Goal: Information Seeking & Learning: Learn about a topic

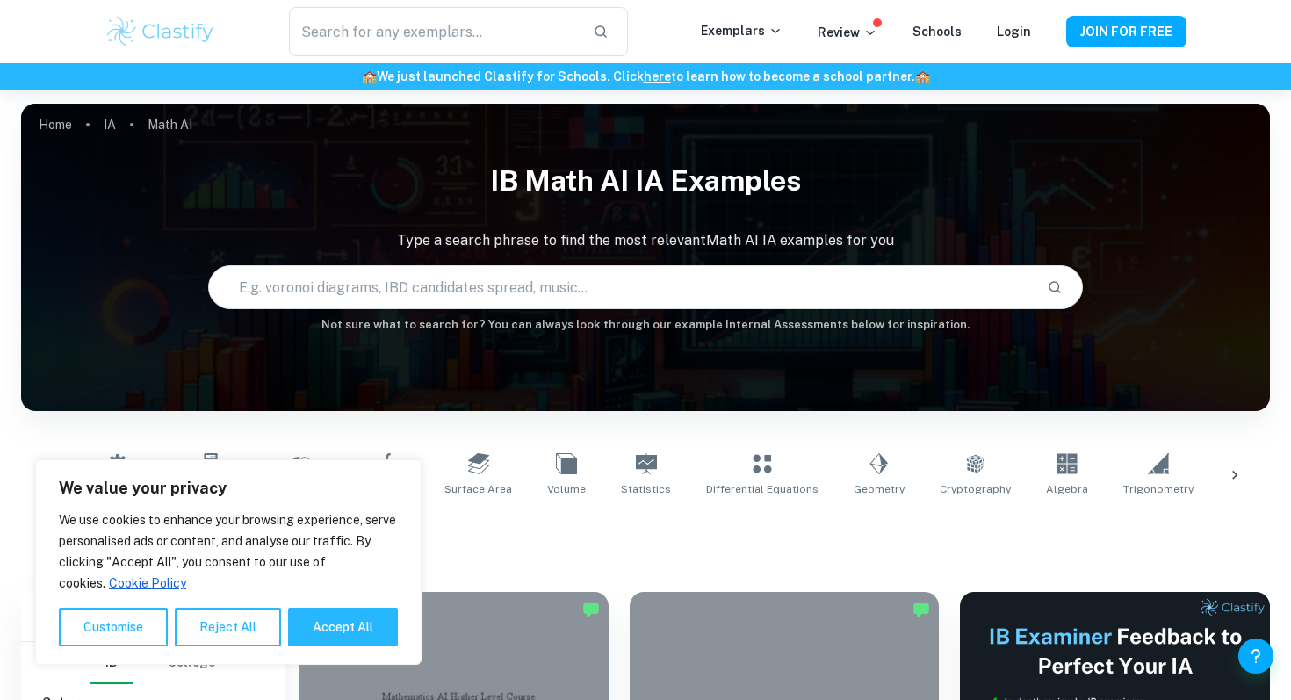
scroll to position [868, 0]
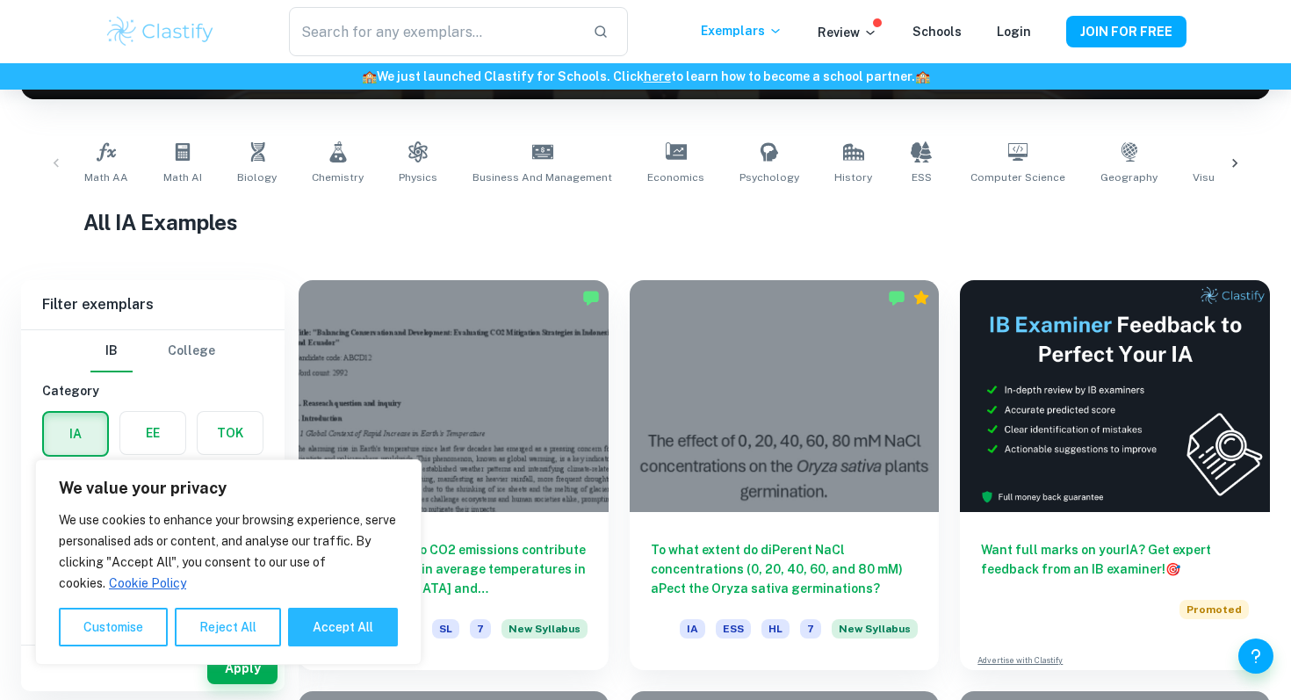
scroll to position [362, 0]
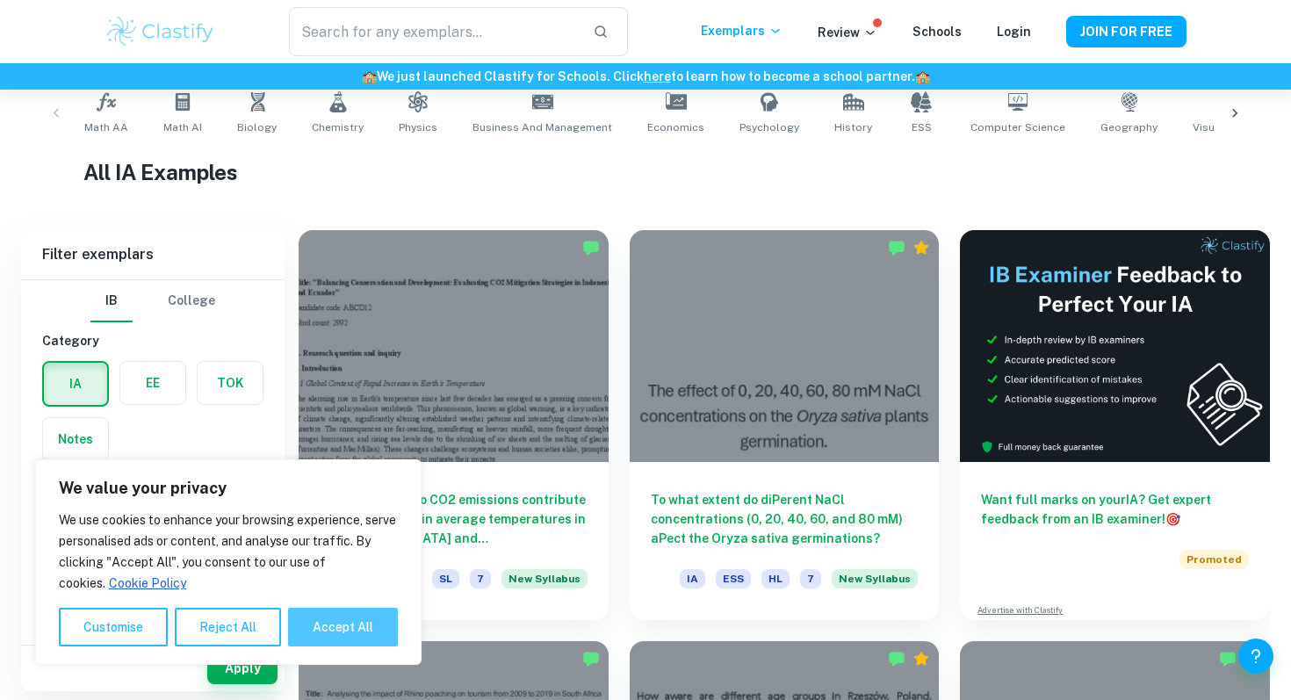
click at [350, 632] on button "Accept All" at bounding box center [343, 627] width 110 height 39
checkbox input "true"
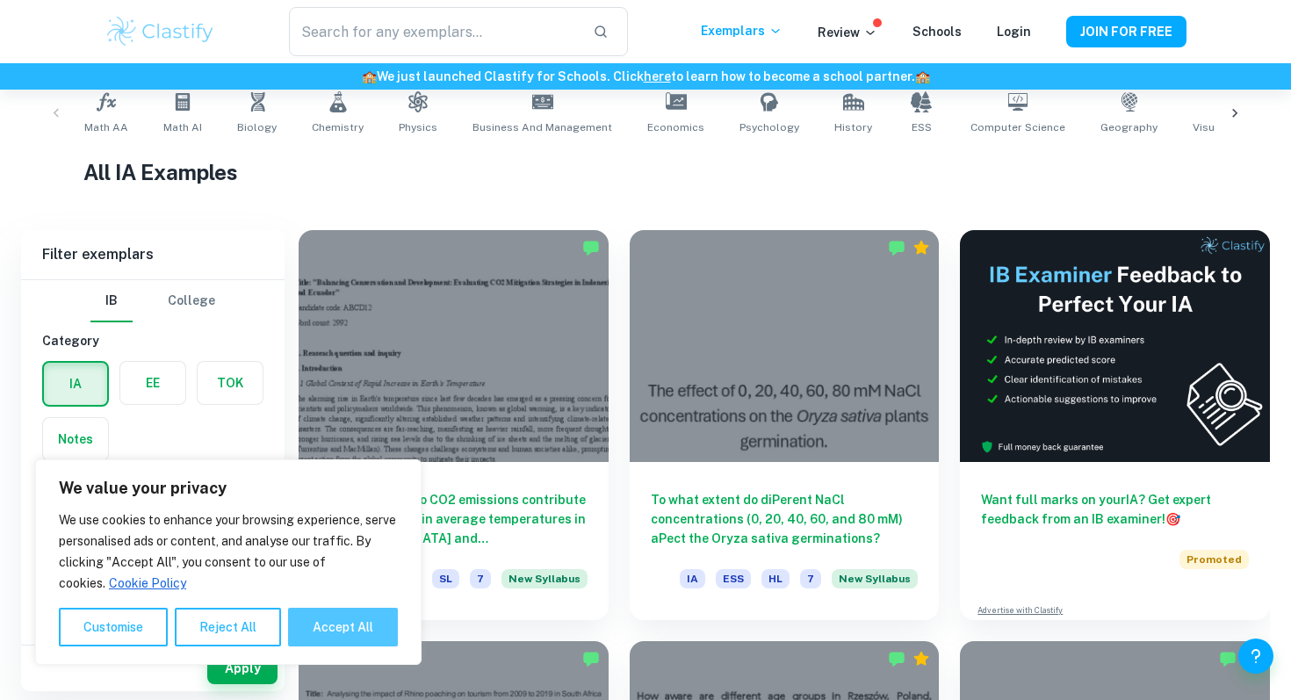
checkbox input "true"
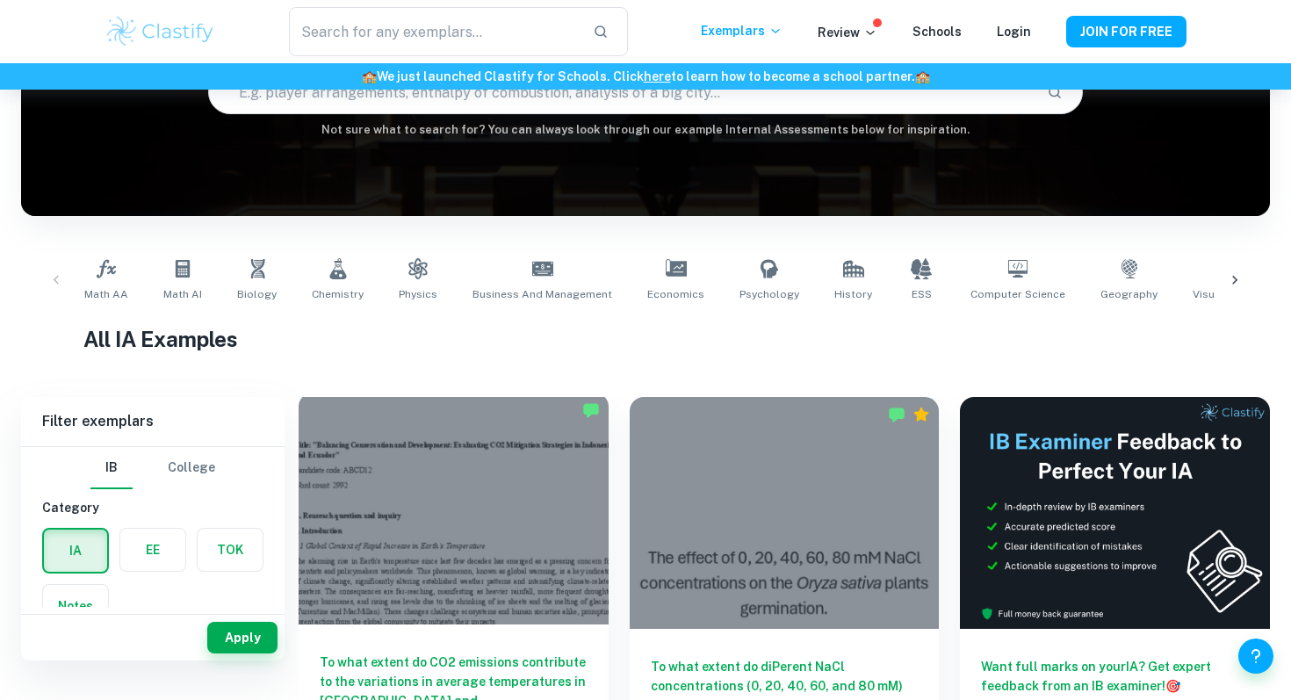
scroll to position [0, 0]
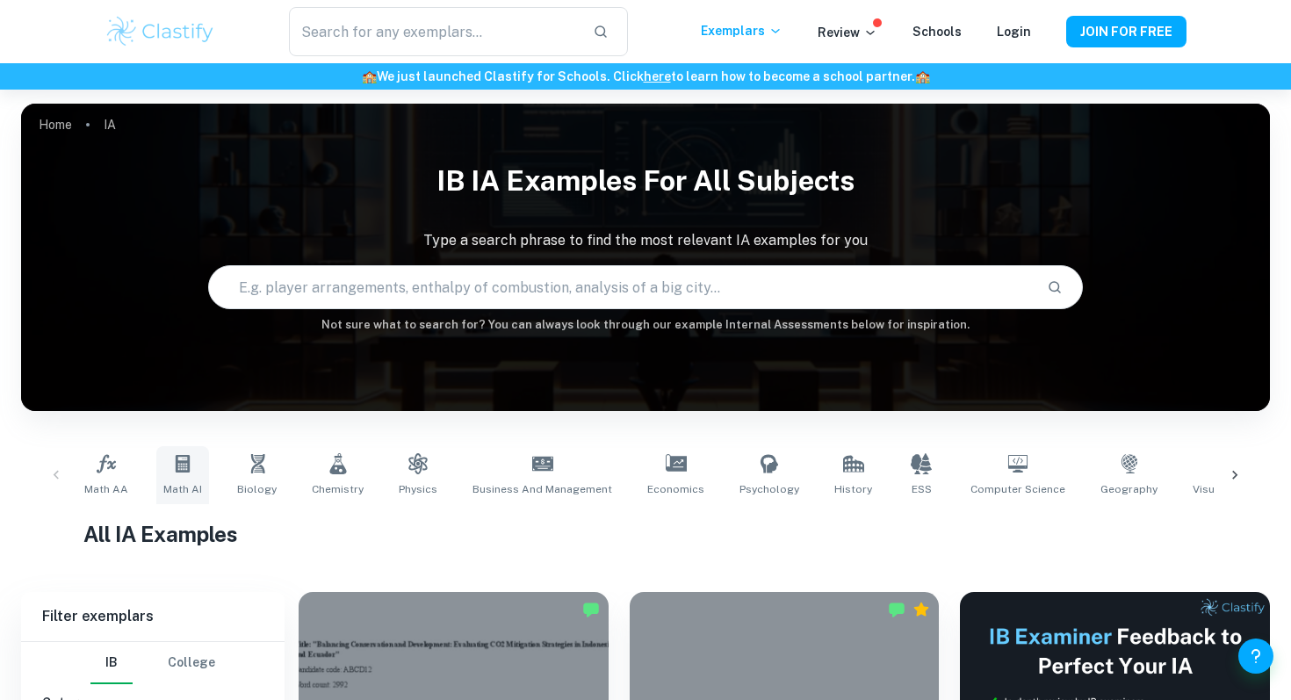
click at [172, 468] on icon at bounding box center [182, 463] width 21 height 21
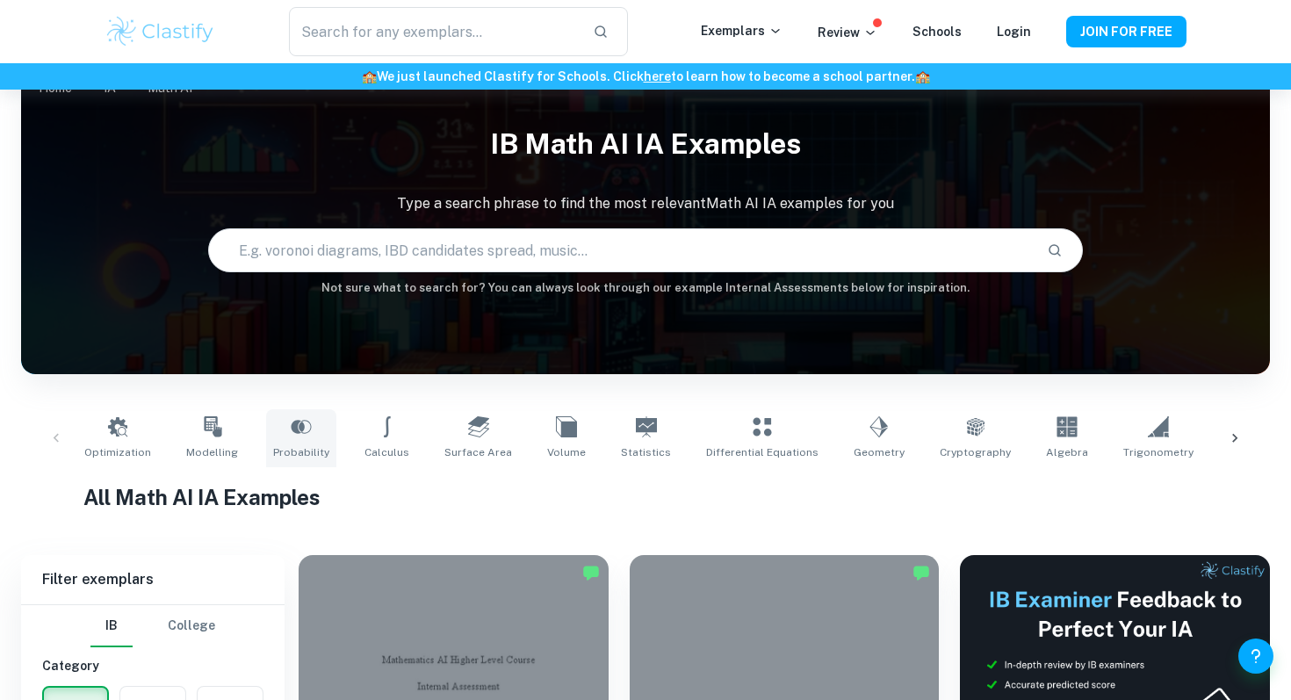
scroll to position [39, 0]
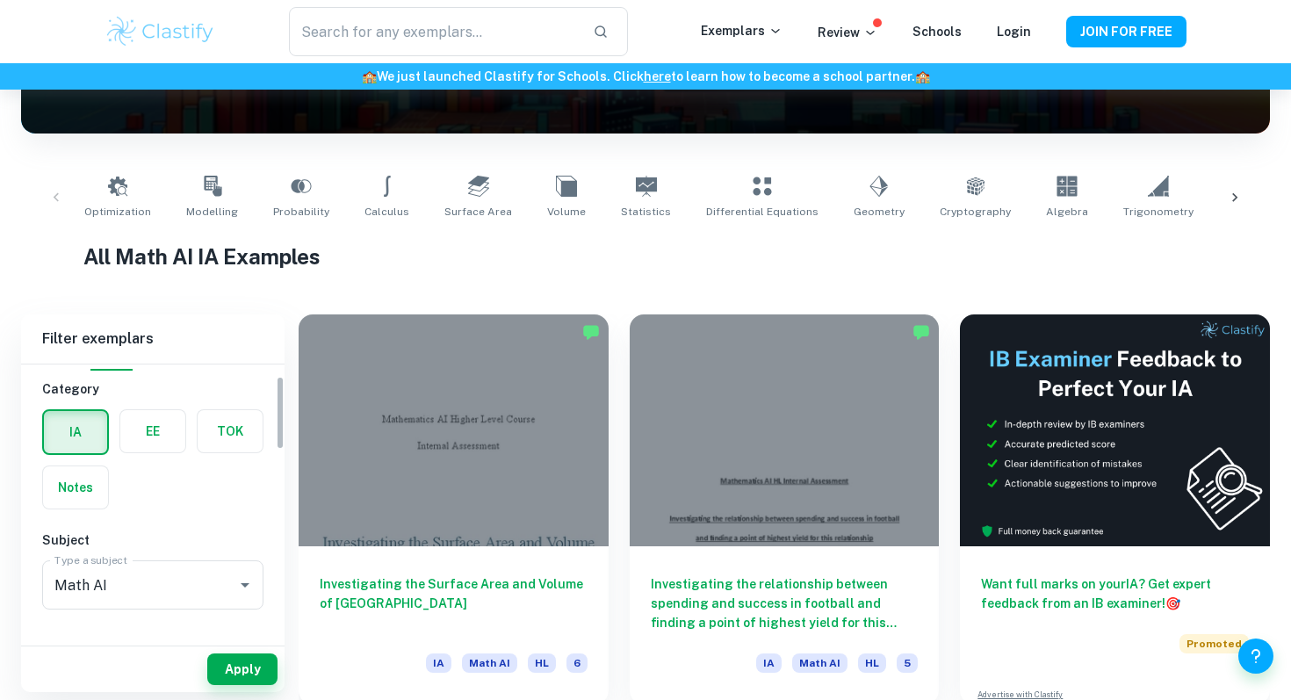
scroll to position [65, 0]
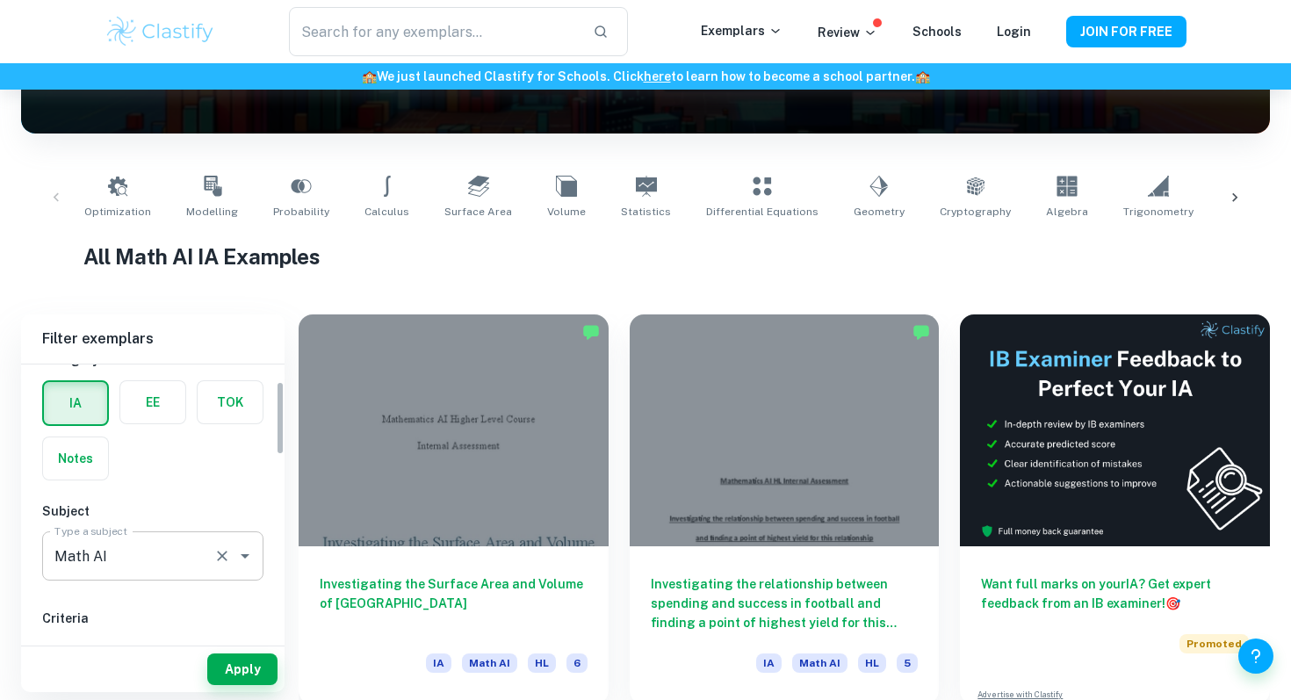
click at [135, 550] on input "Math AI" at bounding box center [128, 555] width 156 height 33
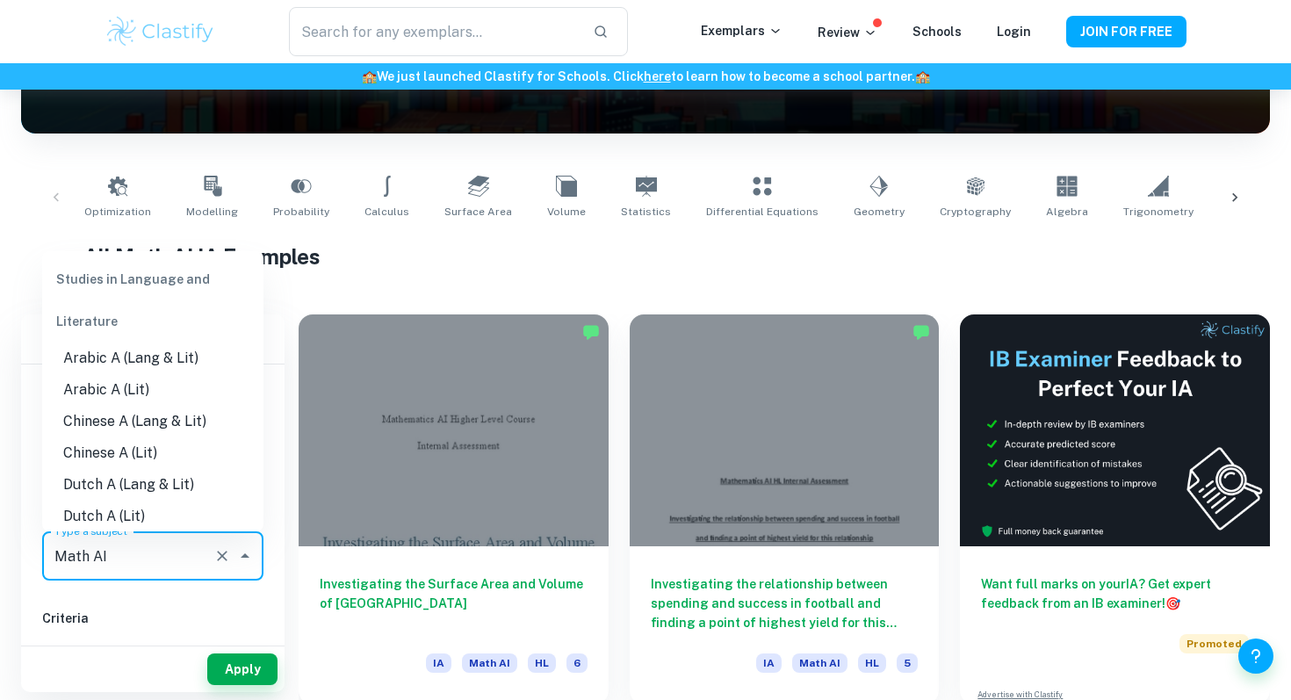
scroll to position [2225, 0]
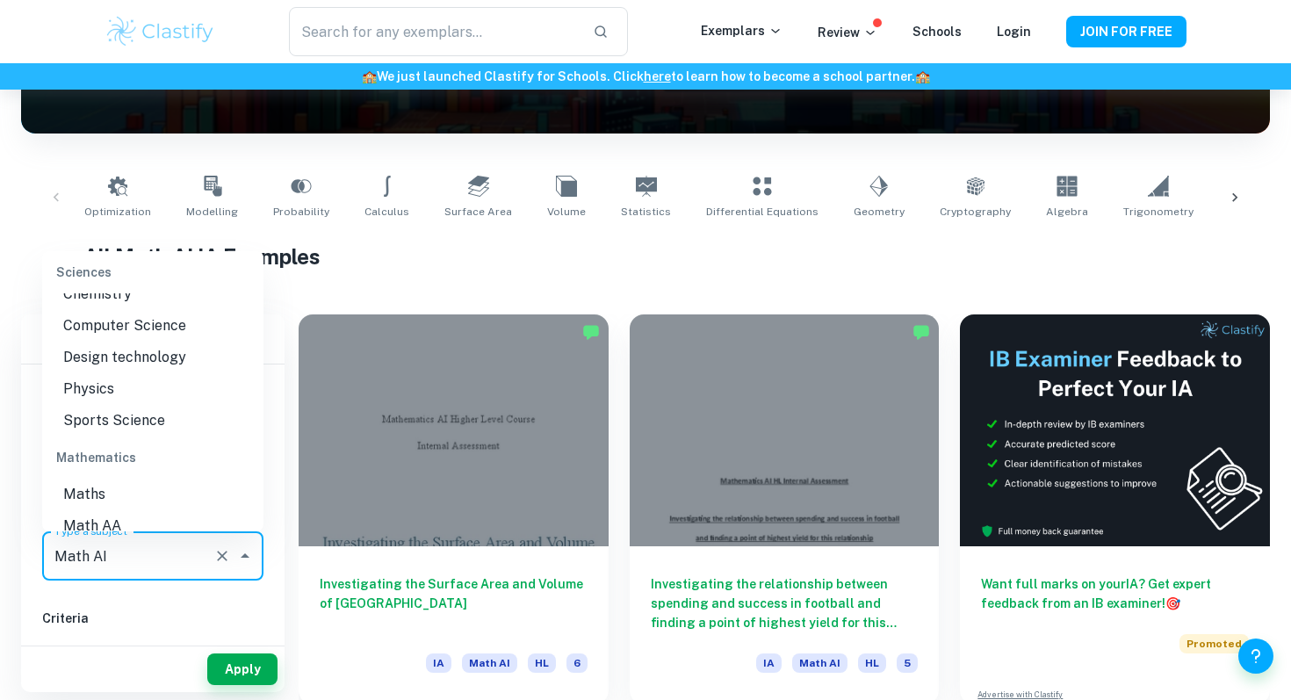
click at [213, 553] on icon "Clear" at bounding box center [222, 556] width 18 height 18
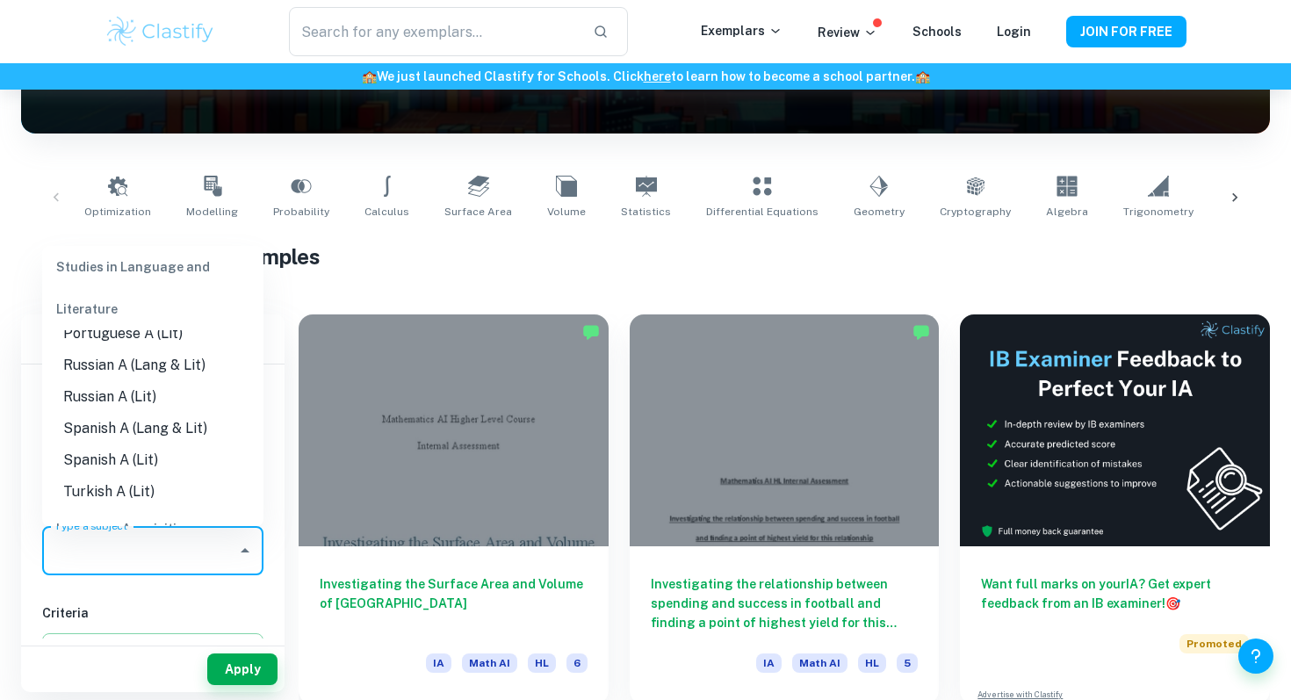
scroll to position [709, 0]
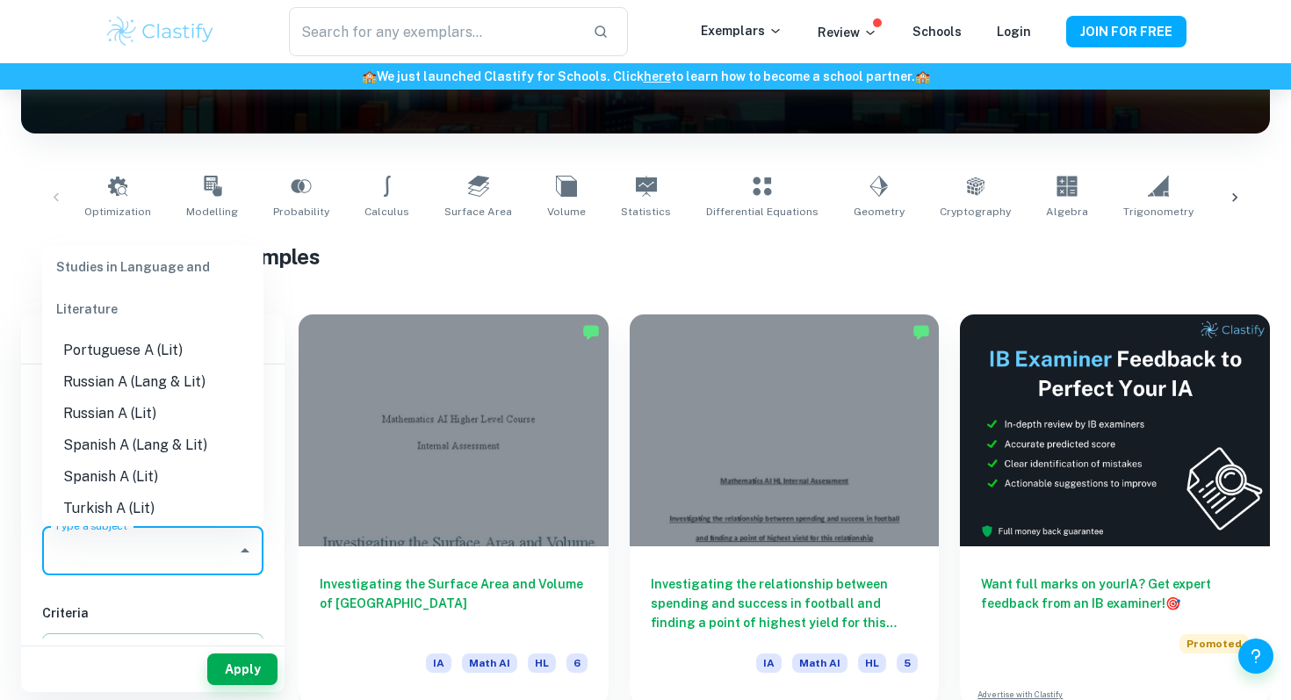
click at [146, 430] on li "Spanish A (Lang & Lit)" at bounding box center [152, 446] width 221 height 32
type input "Spanish A (Lang & Lit)"
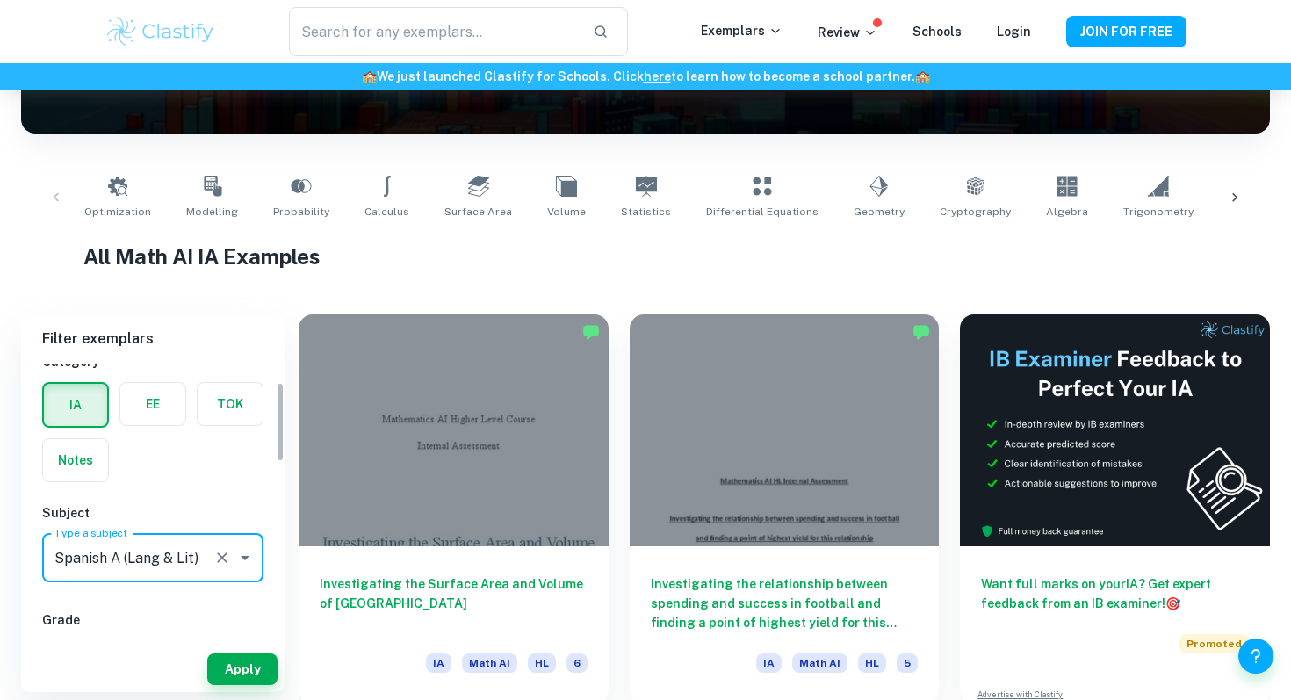
scroll to position [57, 0]
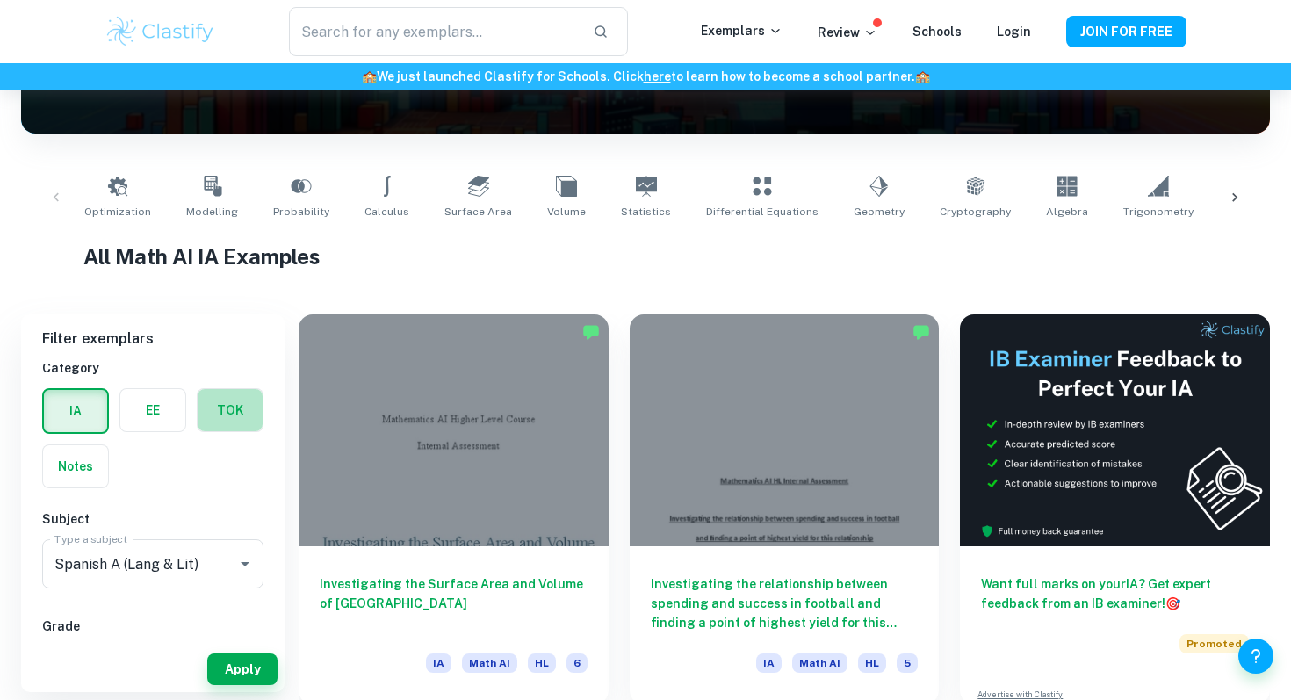
click at [236, 415] on label "button" at bounding box center [230, 410] width 65 height 42
click at [0, 0] on input "radio" at bounding box center [0, 0] width 0 height 0
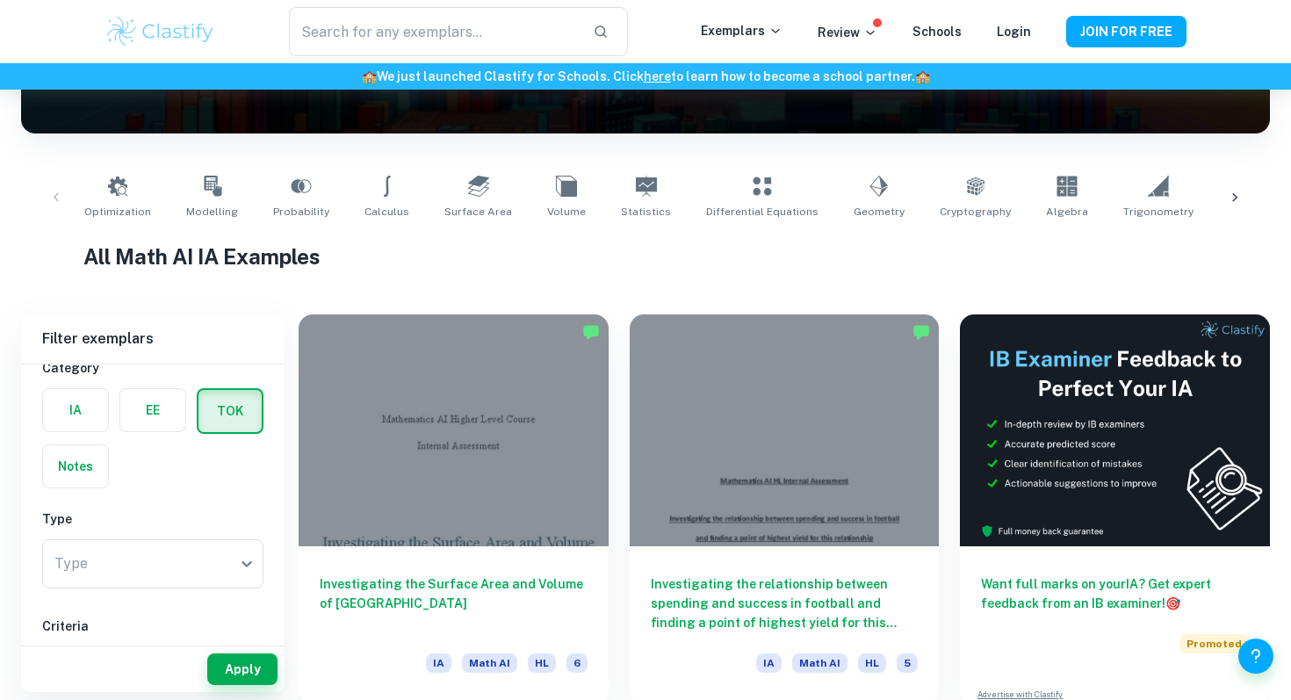
click at [102, 441] on div "Notes" at bounding box center [70, 461] width 77 height 54
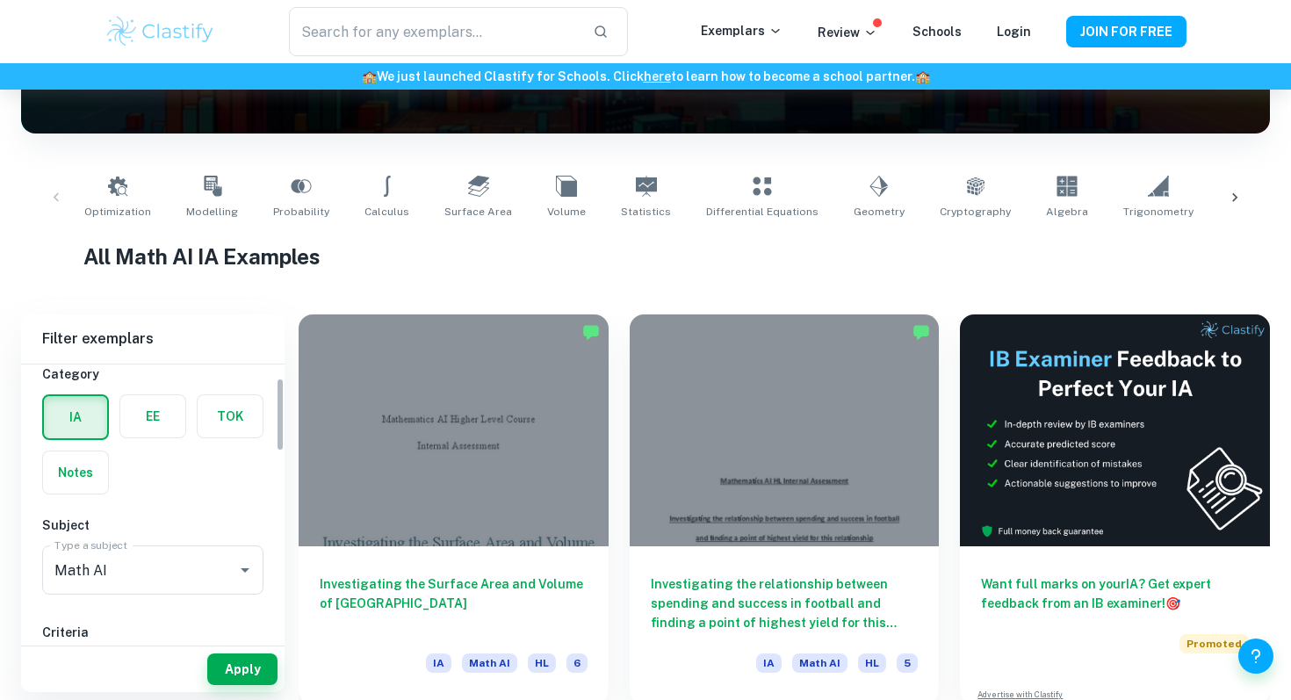
scroll to position [119, 0]
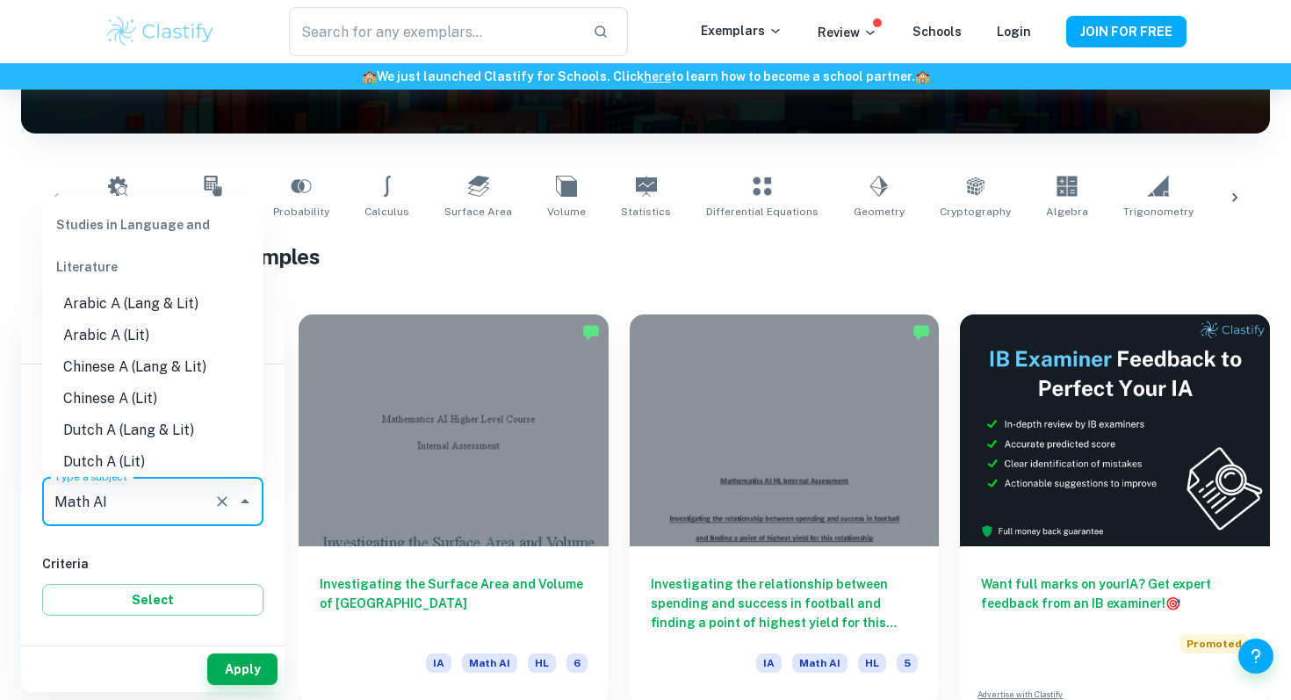
click at [139, 504] on input "Math AI" at bounding box center [128, 501] width 156 height 33
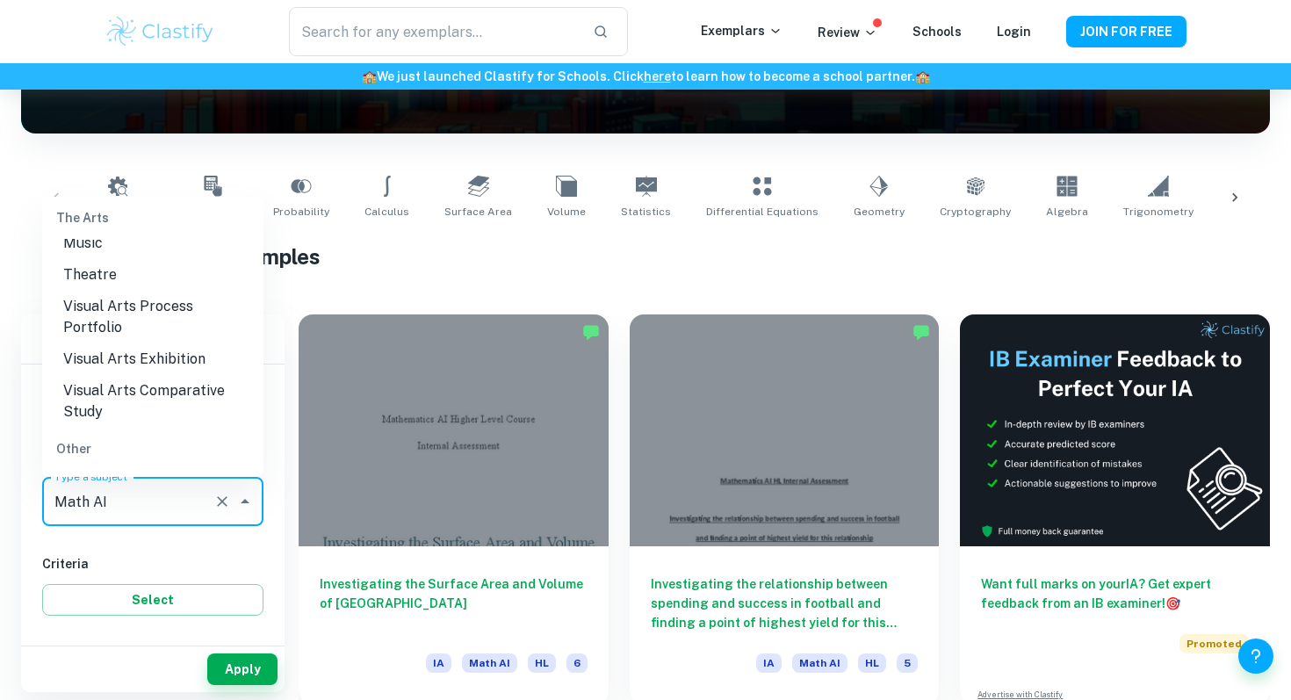
scroll to position [0, 0]
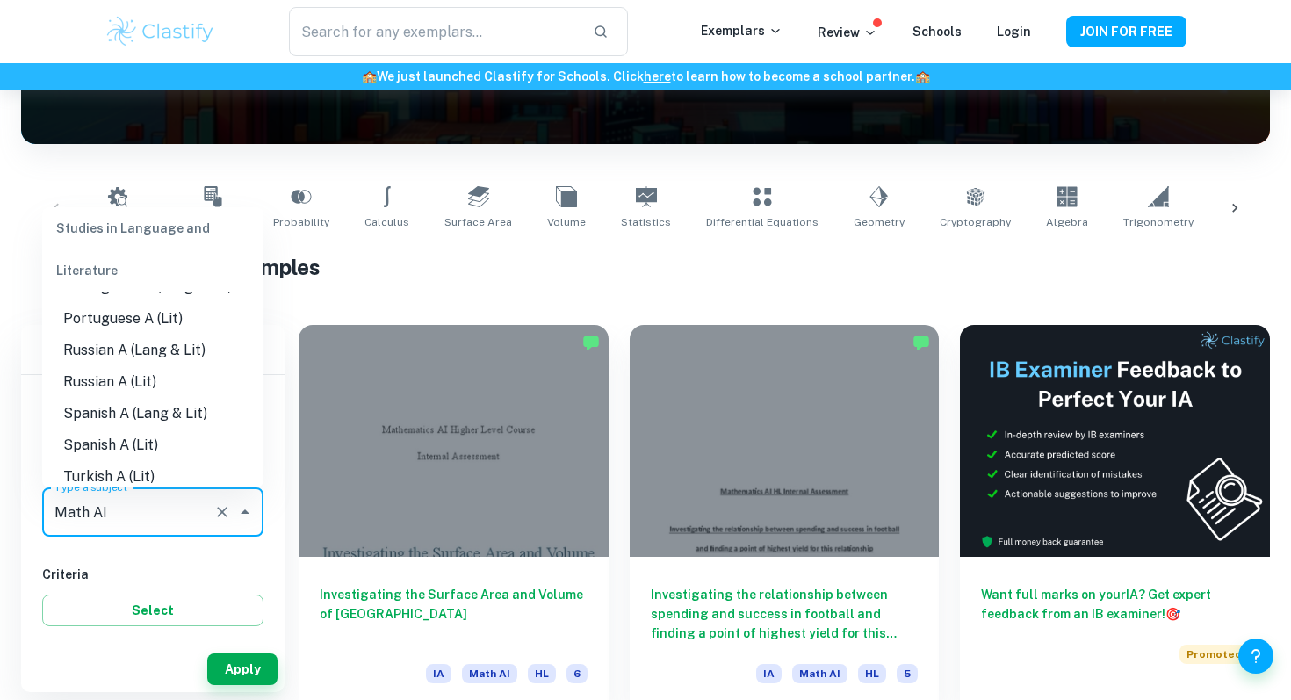
click at [124, 398] on li "Spanish A (Lang & Lit)" at bounding box center [152, 414] width 221 height 32
type input "Spanish A (Lang & Lit)"
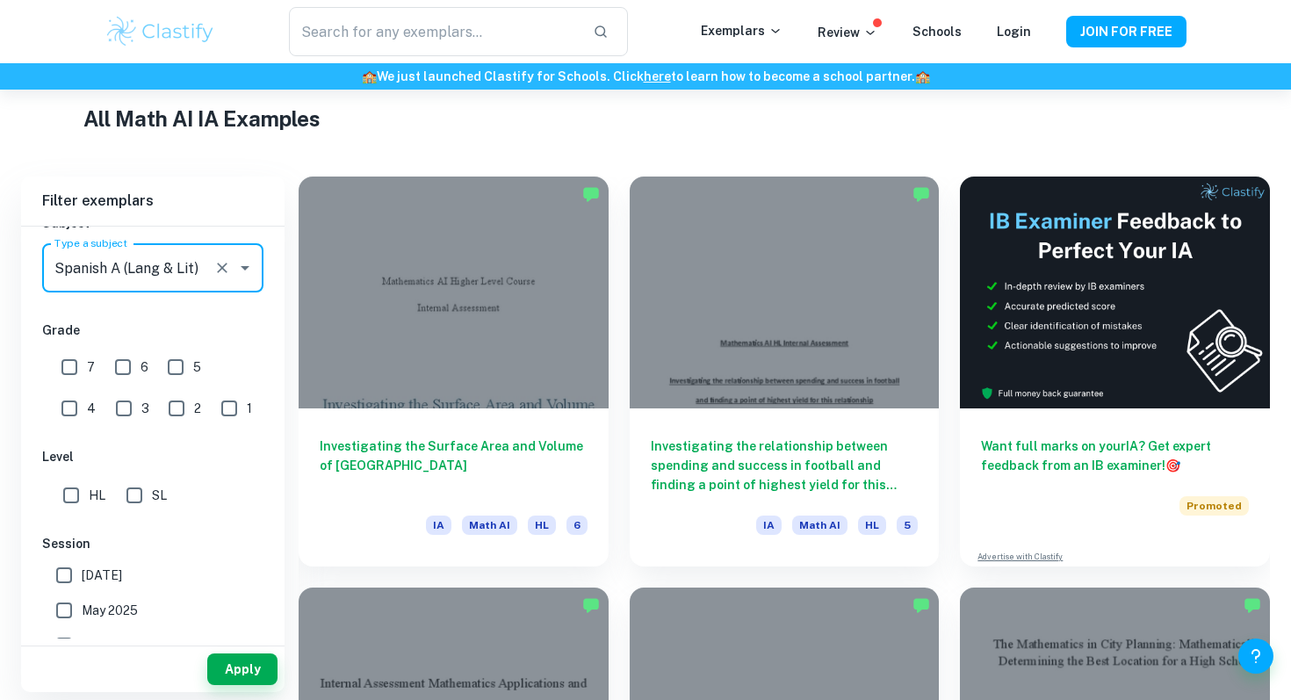
click at [68, 363] on input "7" at bounding box center [69, 367] width 35 height 35
checkbox input "true"
click at [129, 502] on input "SL" at bounding box center [134, 495] width 35 height 35
checkbox input "true"
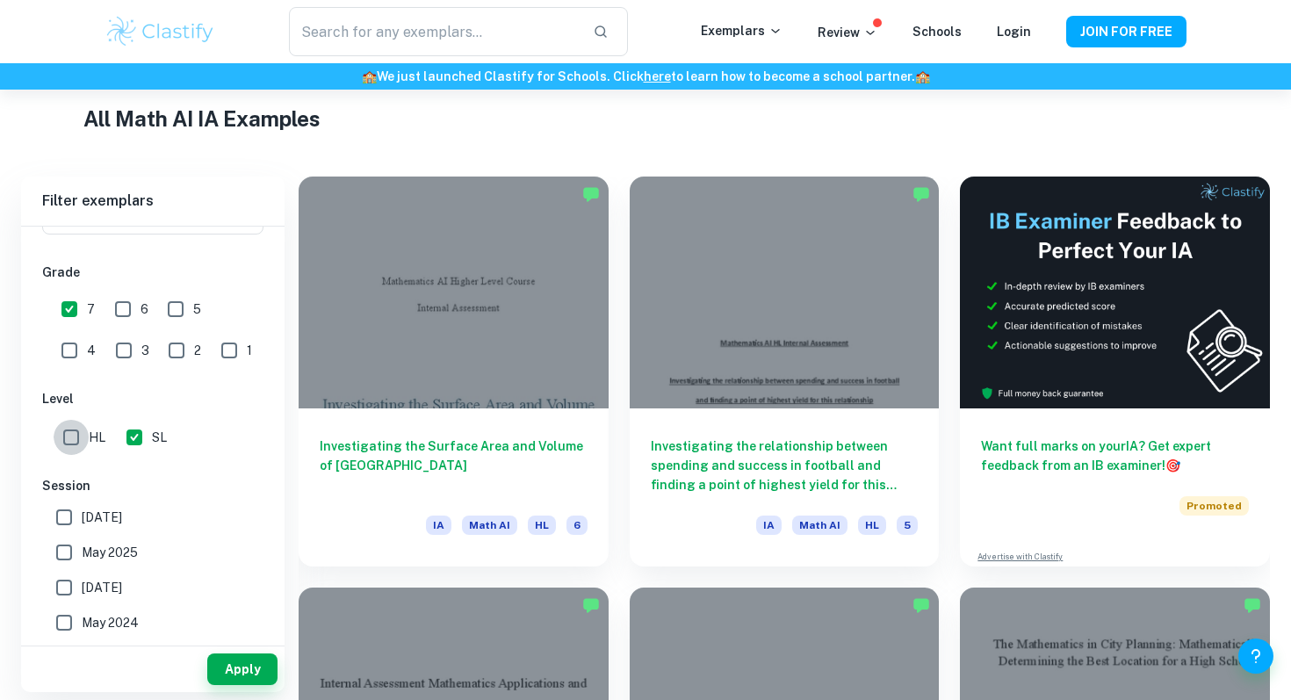
click at [68, 434] on input "HL" at bounding box center [71, 437] width 35 height 35
checkbox input "true"
click at [148, 434] on input "SL" at bounding box center [134, 437] width 35 height 35
checkbox input "false"
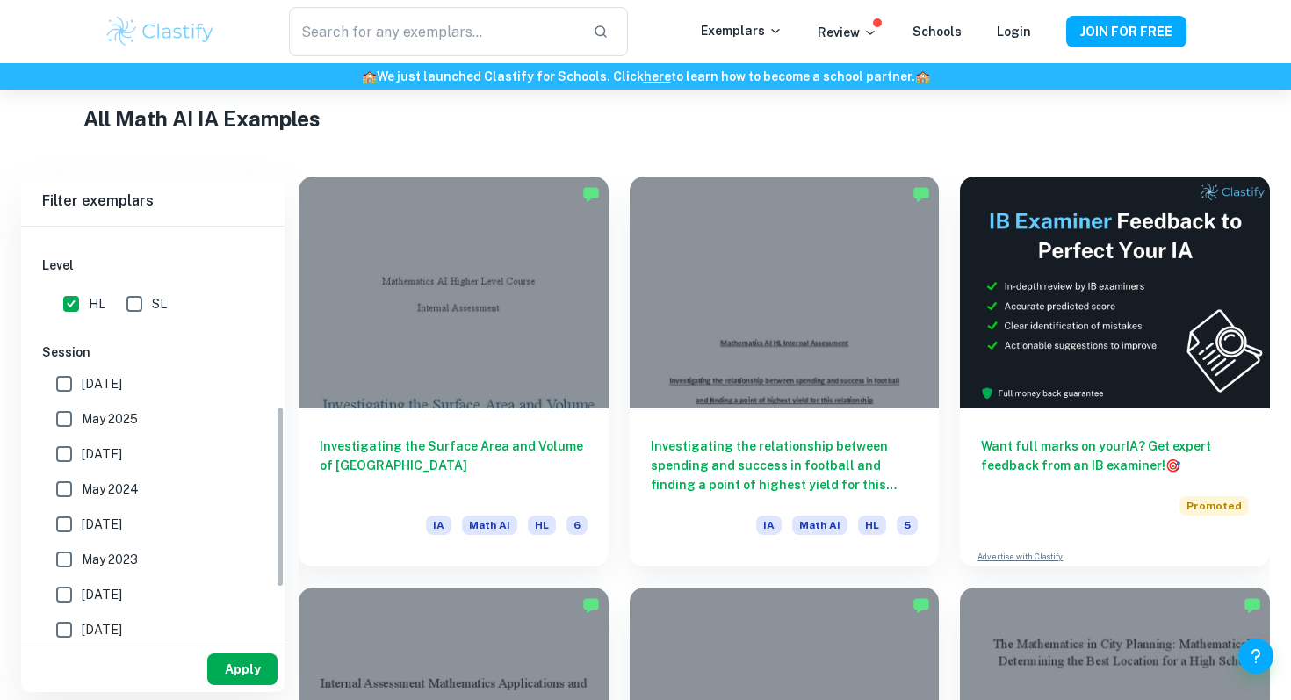
click at [250, 677] on button "Apply" at bounding box center [242, 670] width 70 height 32
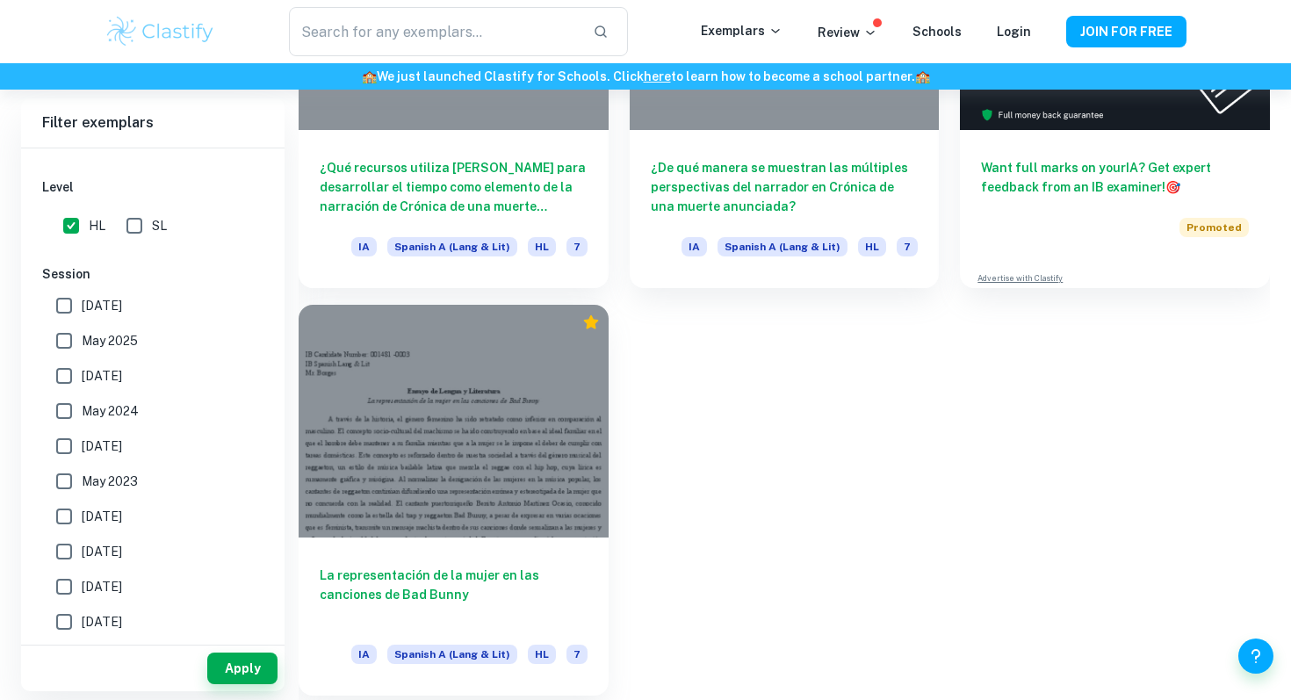
click at [564, 460] on div at bounding box center [454, 421] width 310 height 232
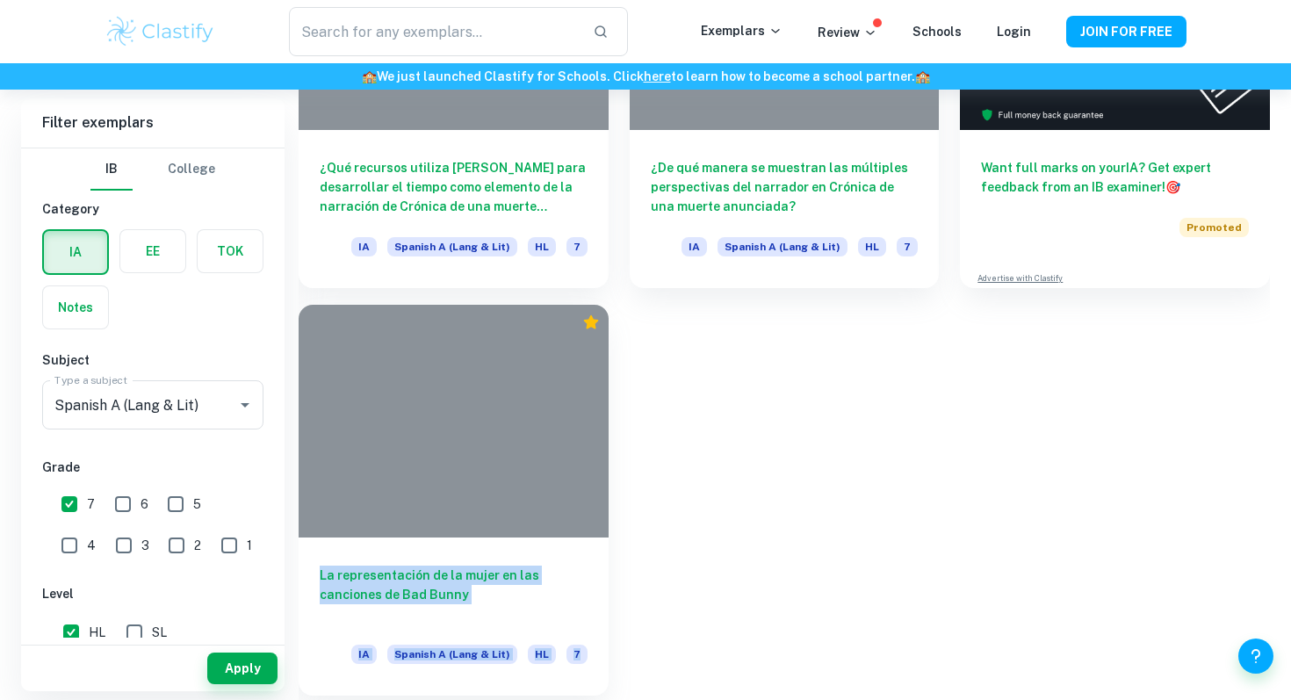
drag, startPoint x: 292, startPoint y: 299, endPoint x: 587, endPoint y: 665, distance: 470.4
click at [587, 665] on div "Filter exemplars IB College Category IA EE TOK Notes Subject Type a subject Spa…" at bounding box center [645, 299] width 1249 height 802
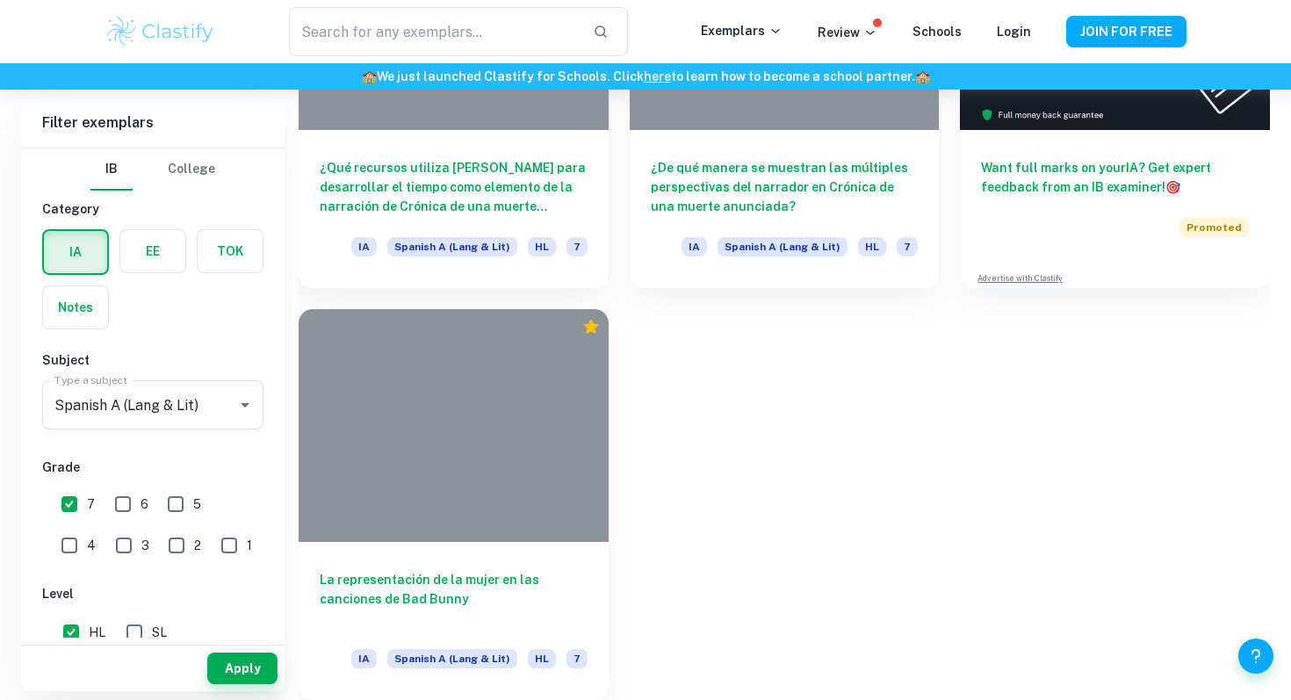
click at [710, 569] on div "¿Qué recursos utiliza Gabriel García Márquez para desarrollar el tiempo como el…" at bounding box center [774, 288] width 993 height 823
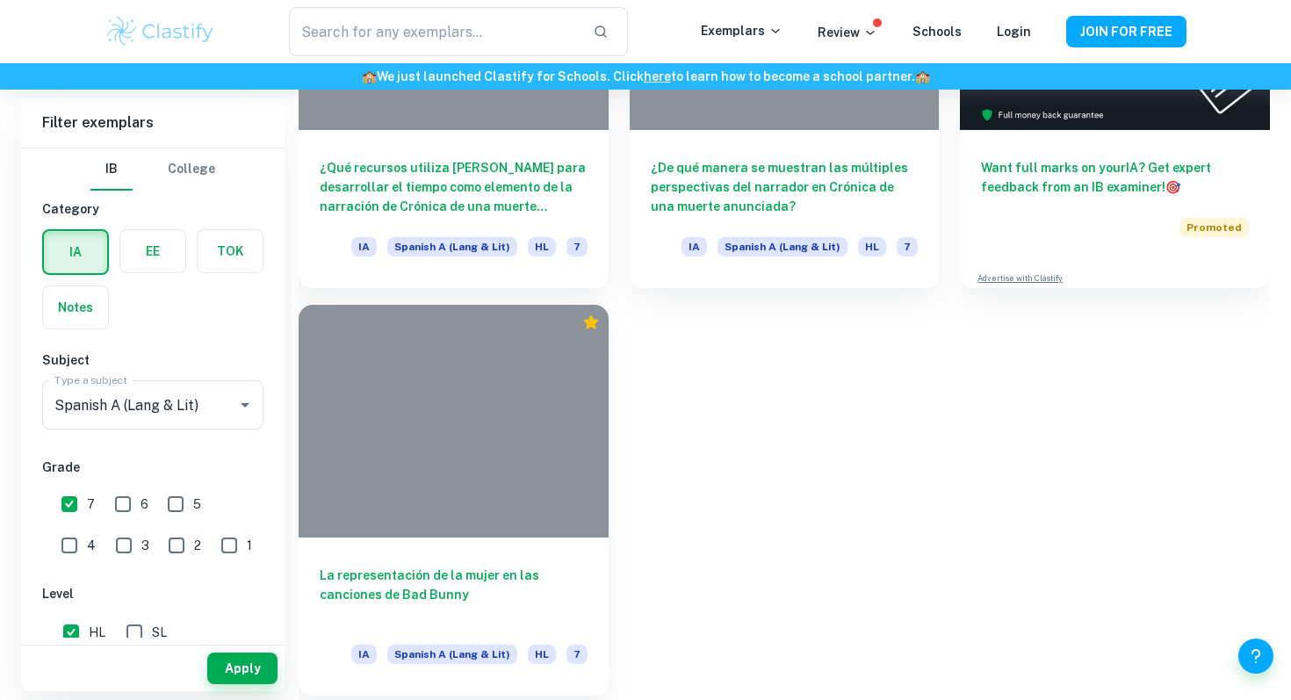
click at [521, 473] on div at bounding box center [454, 421] width 310 height 232
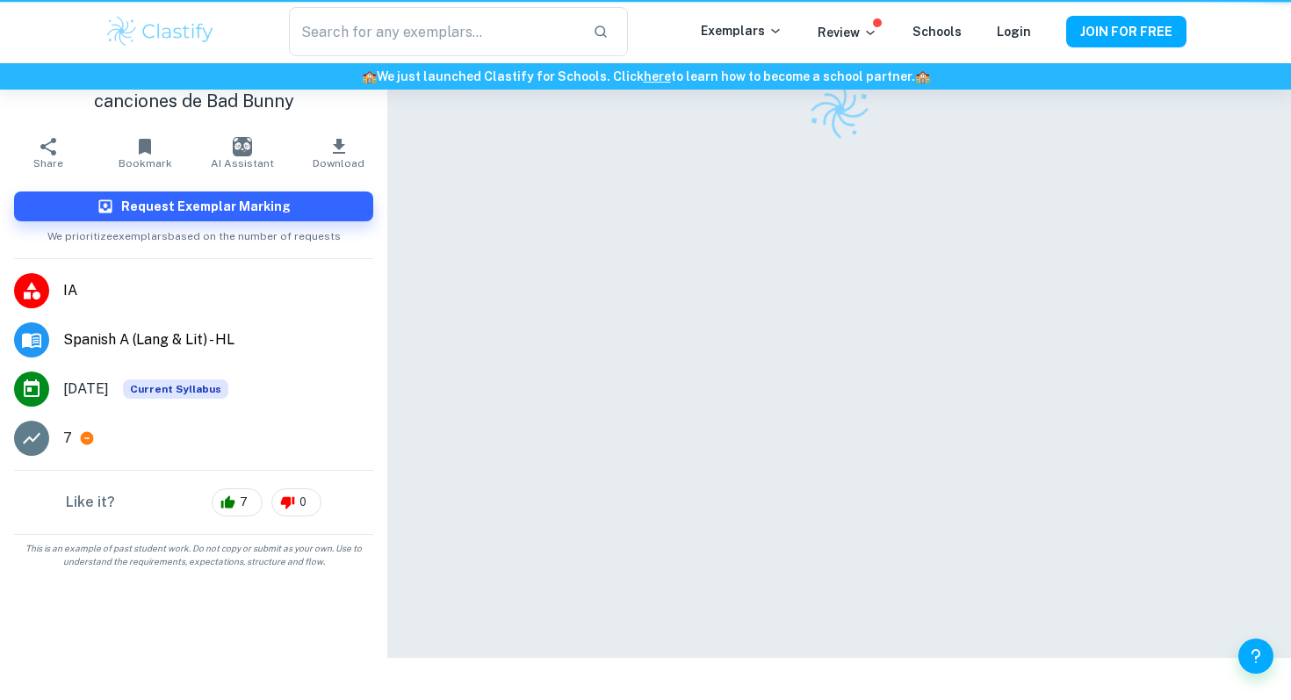
scroll to position [2, 0]
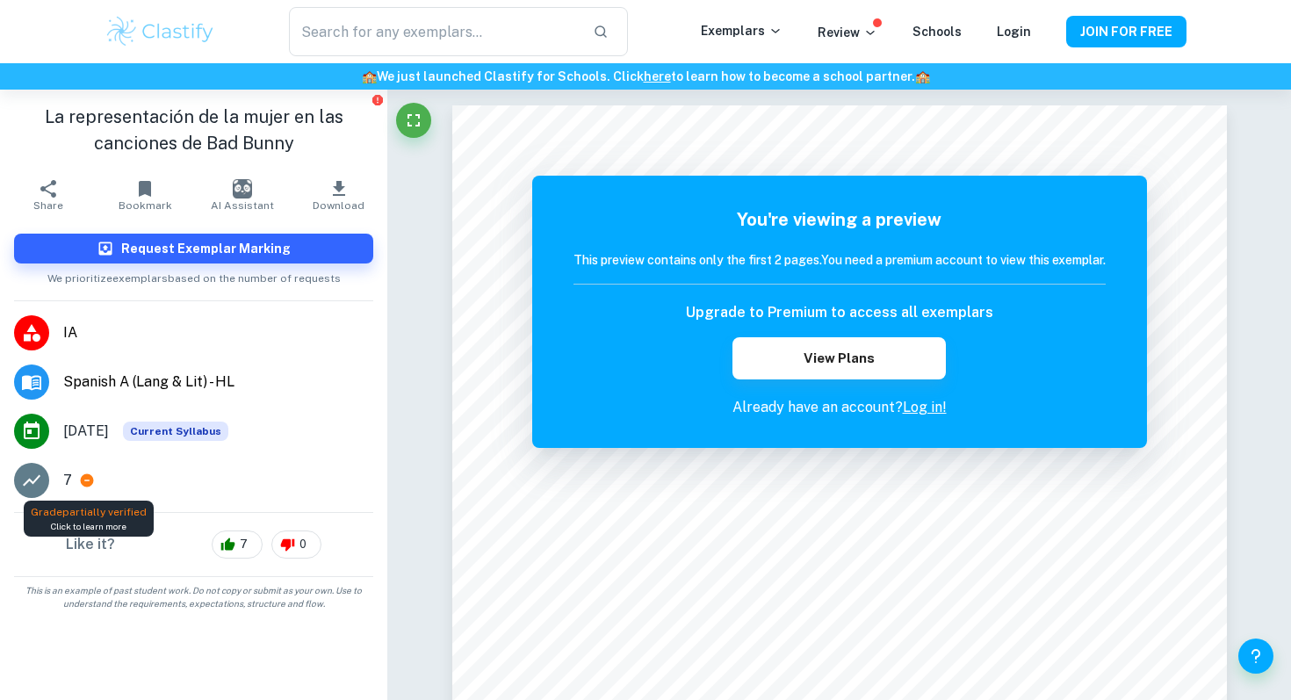
click at [83, 482] on icon at bounding box center [87, 480] width 13 height 13
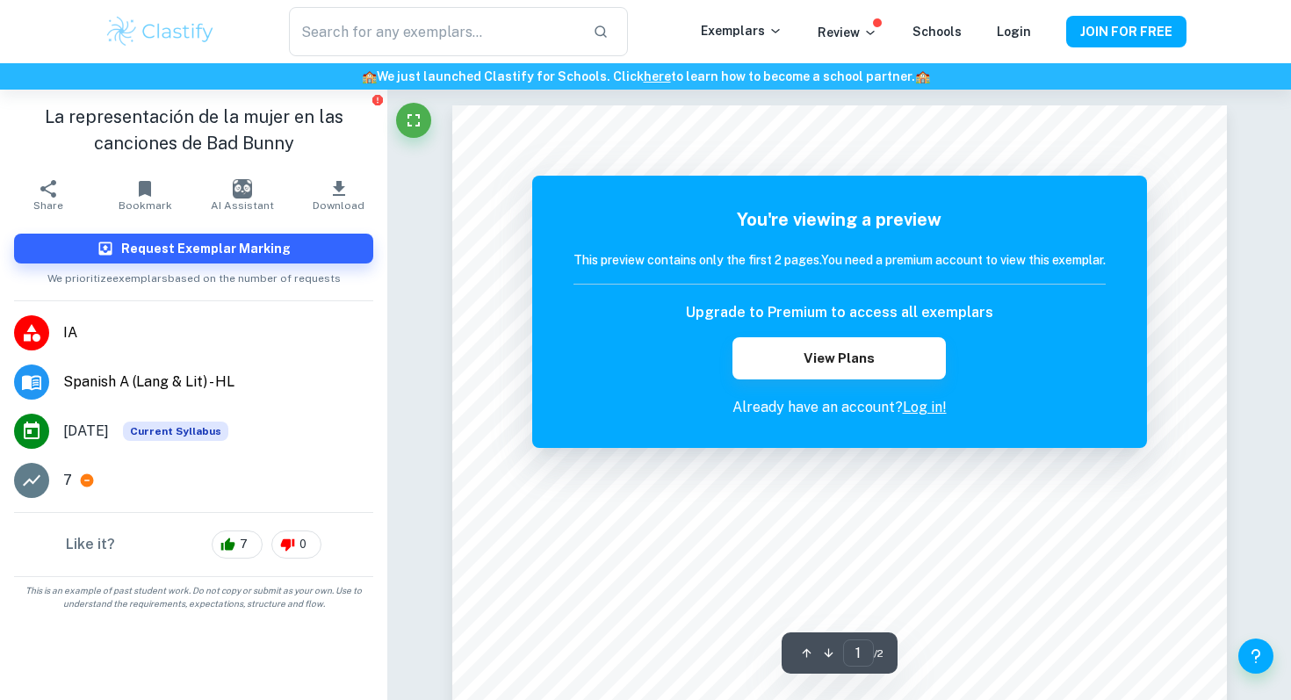
scroll to position [0, 0]
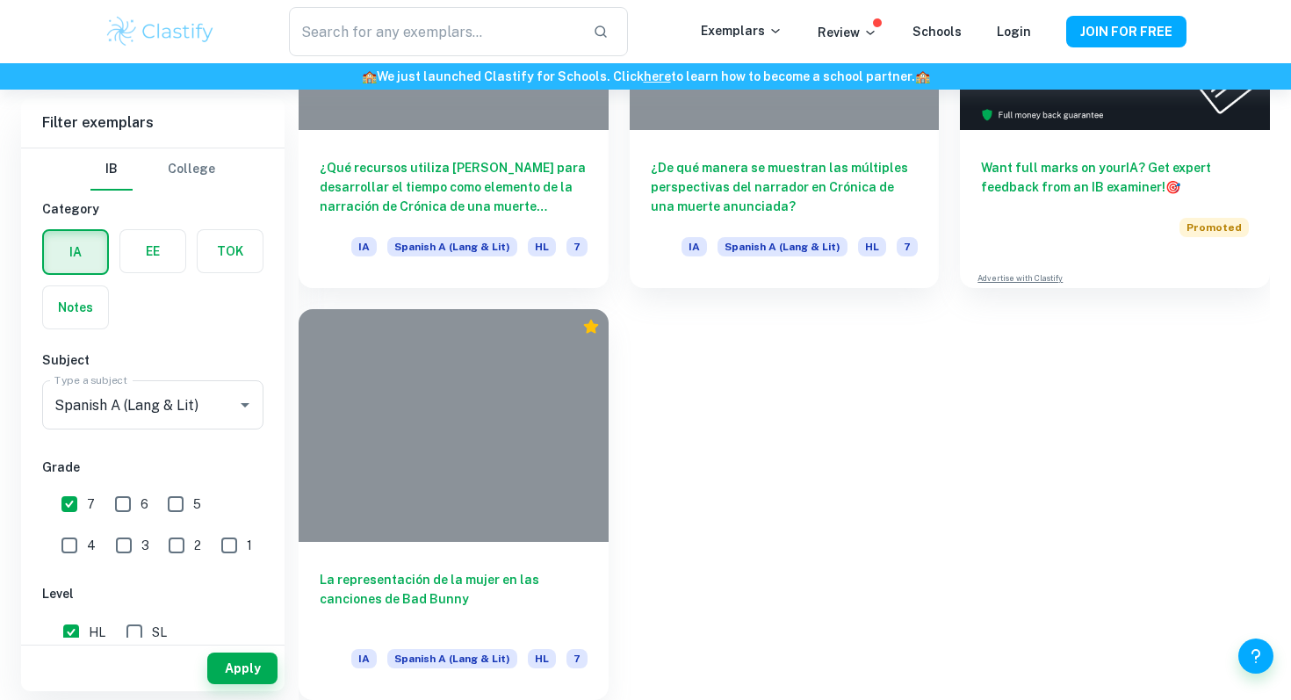
type input "Math AI"
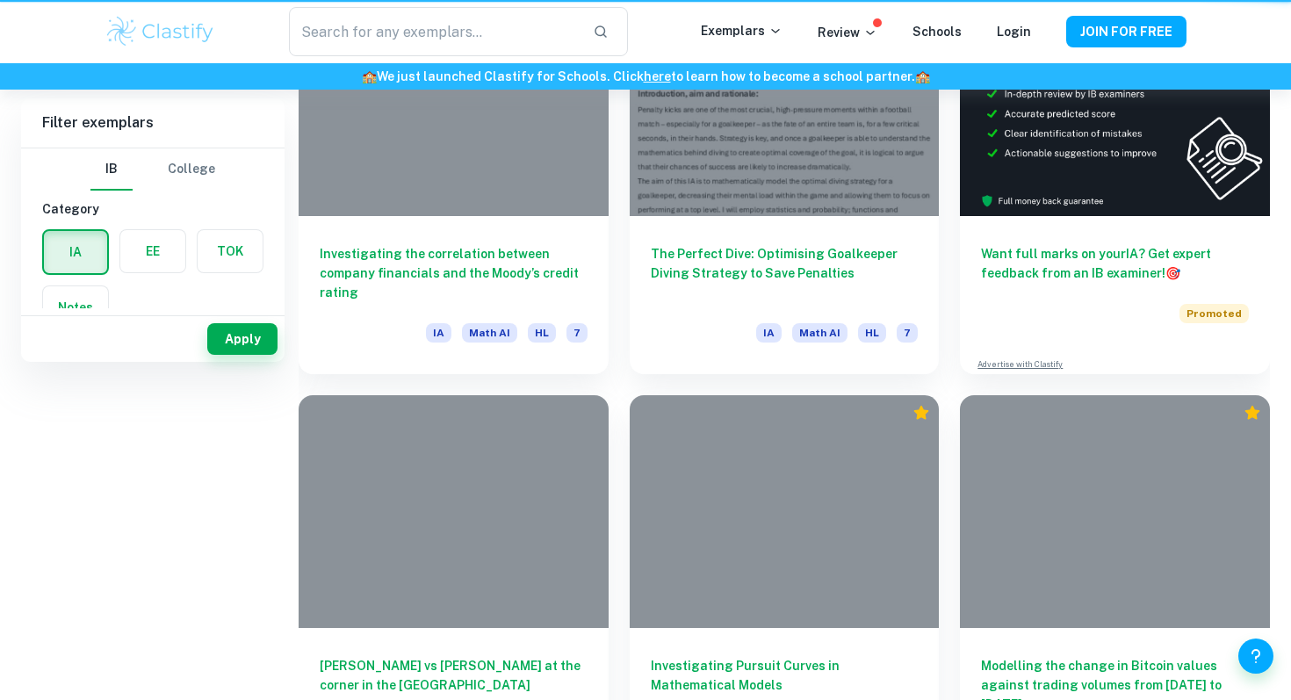
scroll to position [155, 0]
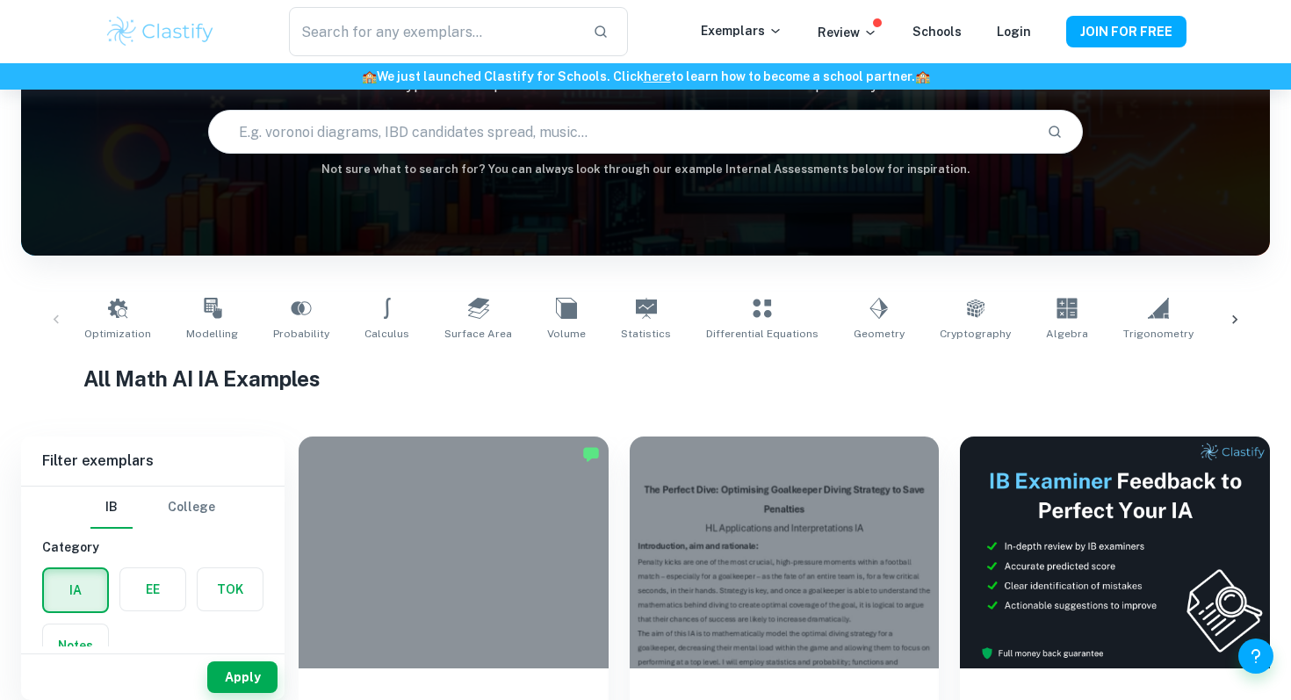
scroll to position [132, 0]
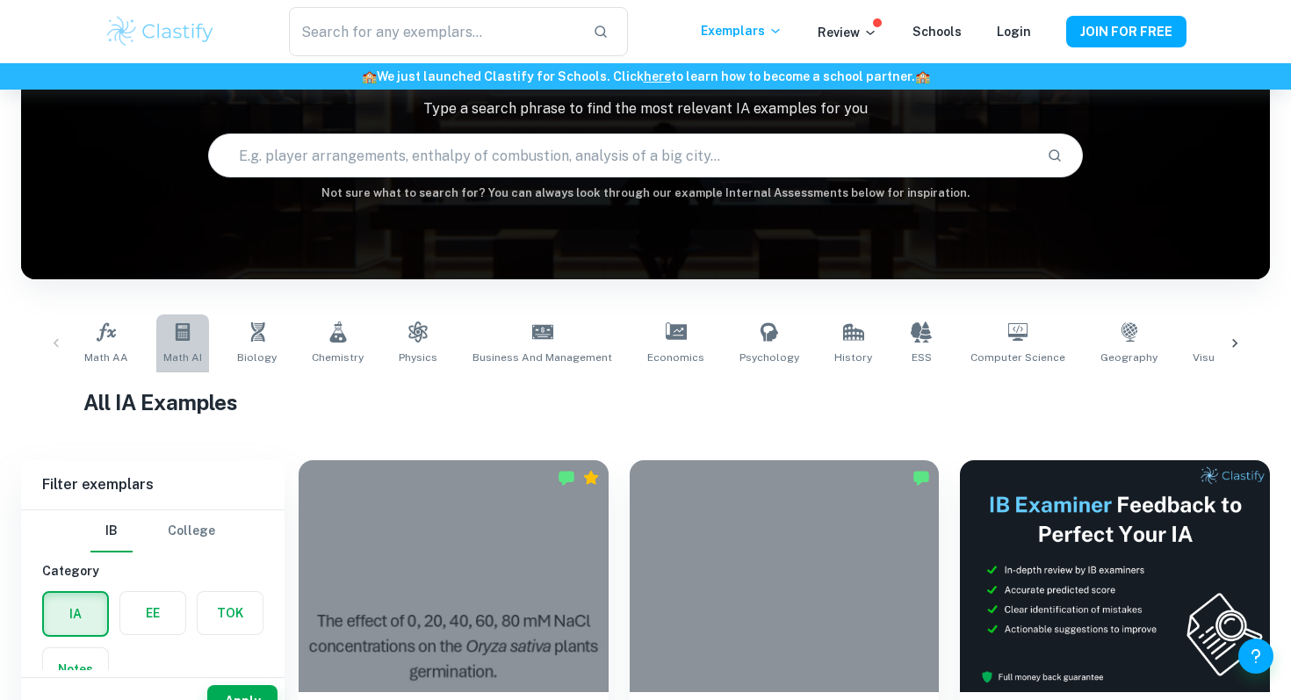
click at [198, 358] on span "Math AI" at bounding box center [182, 358] width 39 height 16
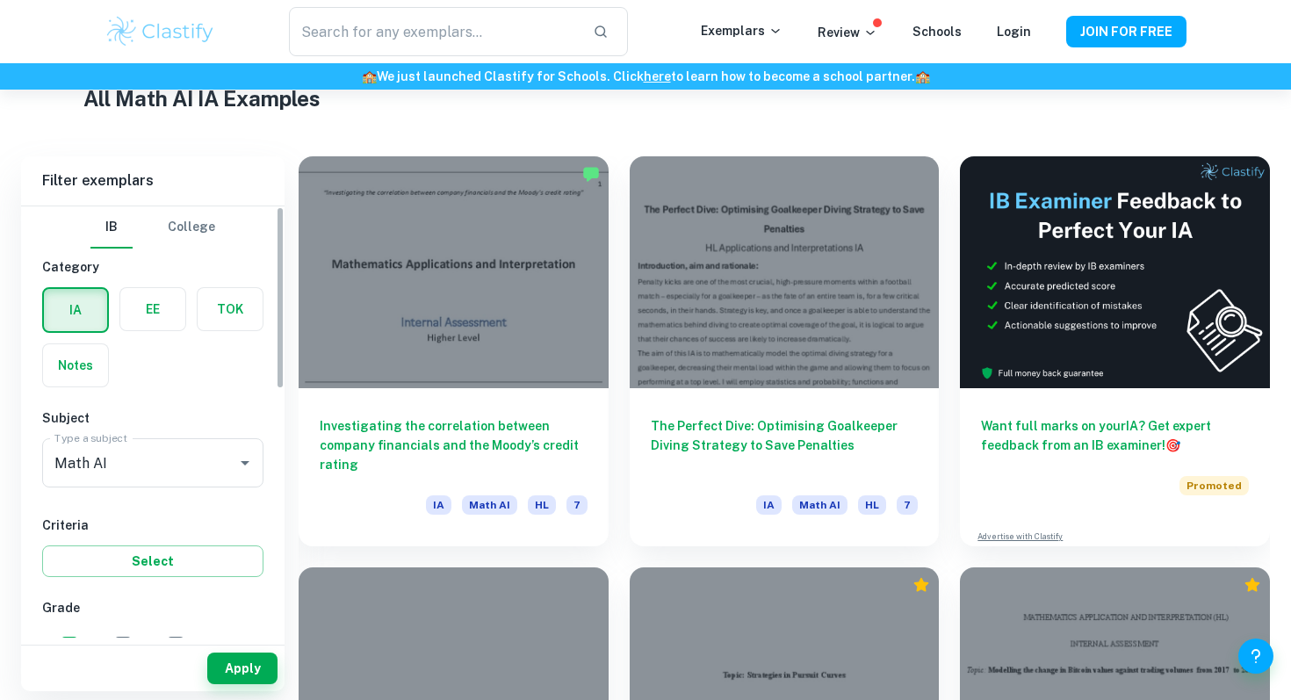
scroll to position [252, 0]
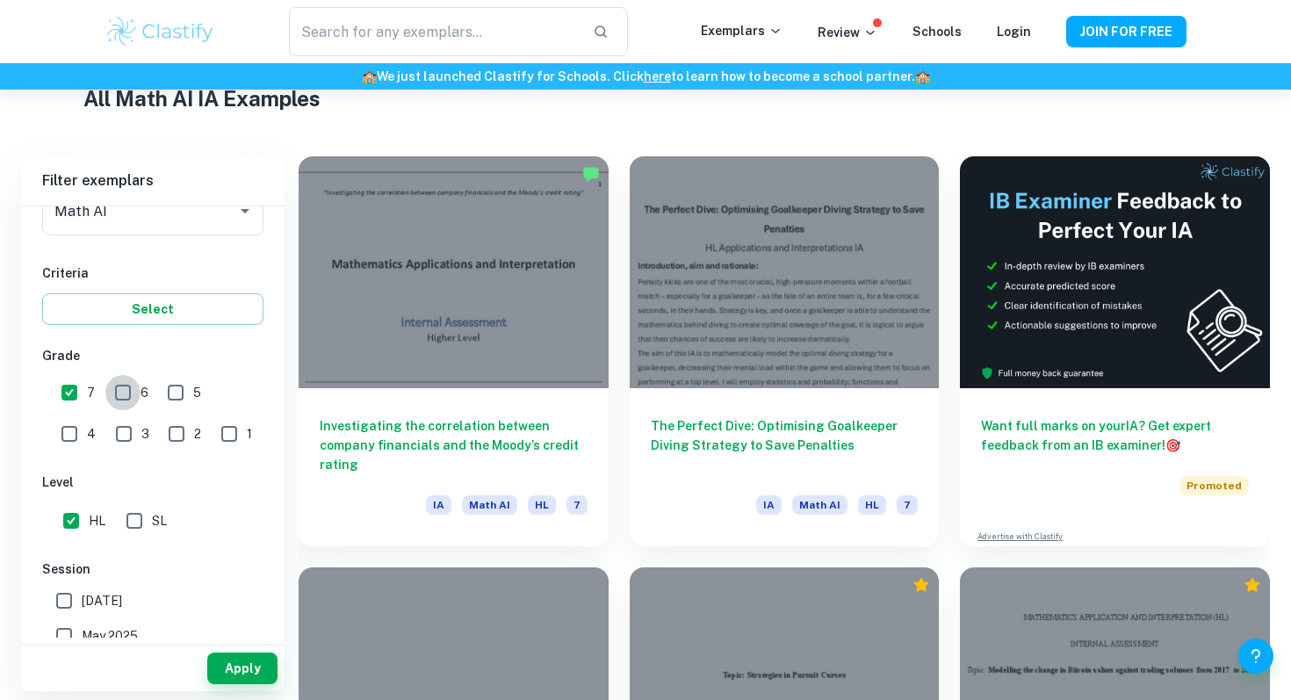
click at [130, 395] on input "6" at bounding box center [122, 392] width 35 height 35
checkbox input "true"
click at [256, 676] on button "Apply" at bounding box center [242, 669] width 70 height 32
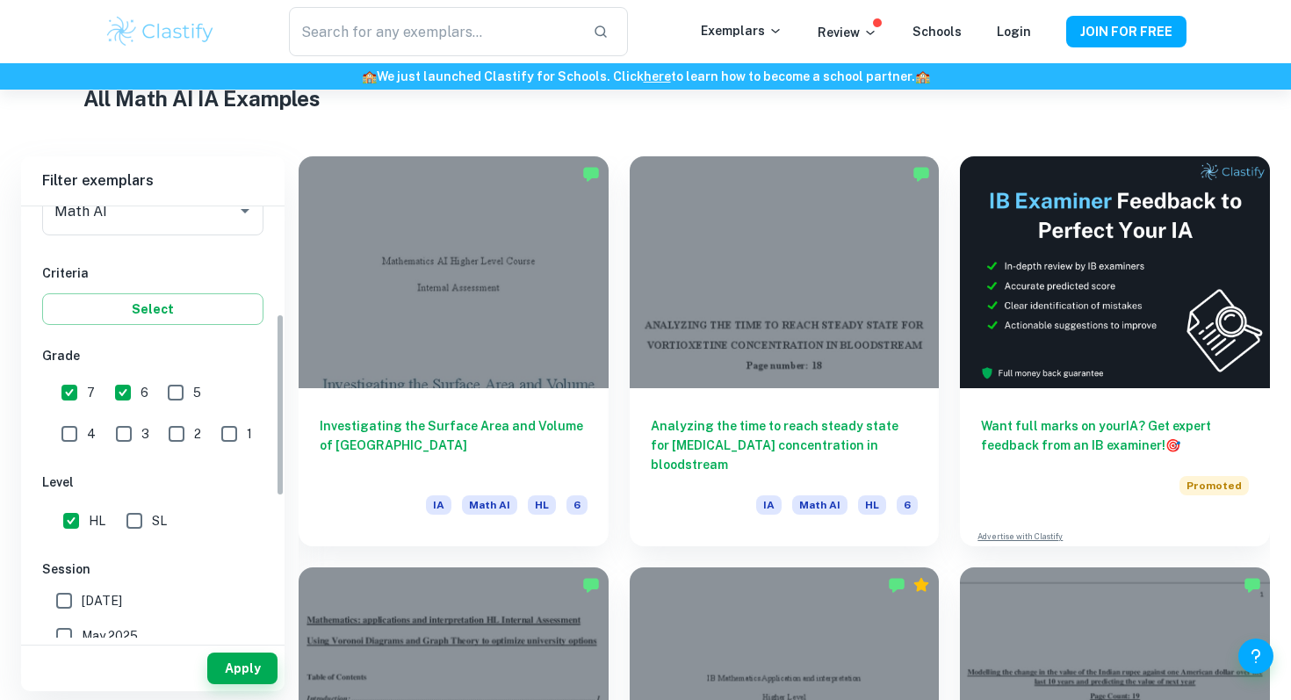
click at [77, 511] on input "HL" at bounding box center [71, 520] width 35 height 35
checkbox input "false"
click at [149, 519] on input "SL" at bounding box center [134, 520] width 35 height 35
checkbox input "true"
click at [242, 676] on button "Apply" at bounding box center [242, 669] width 70 height 32
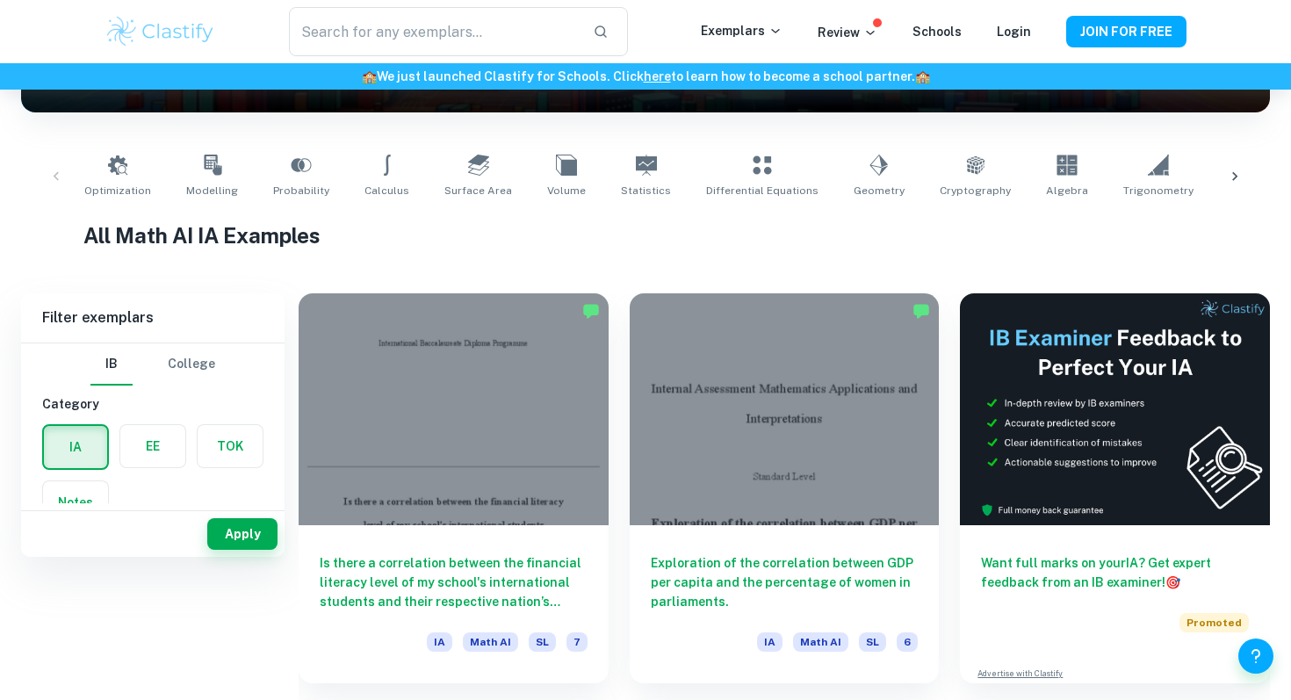
scroll to position [0, 0]
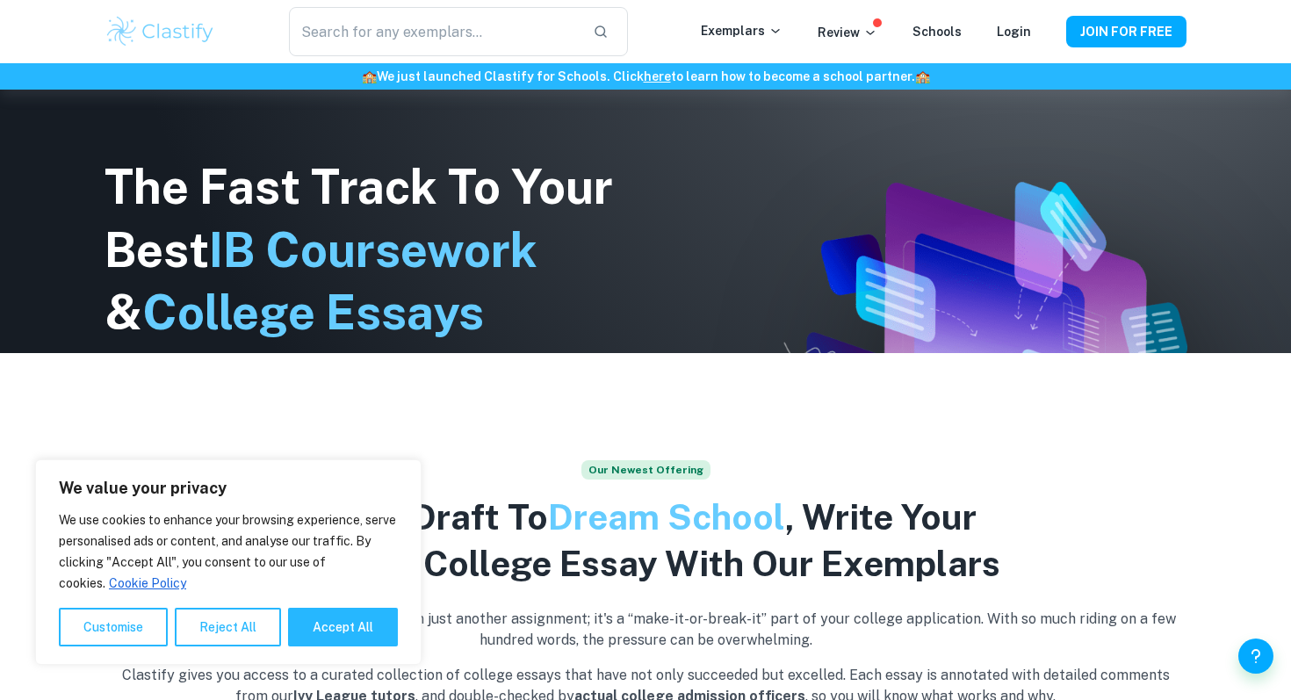
scroll to position [331, 0]
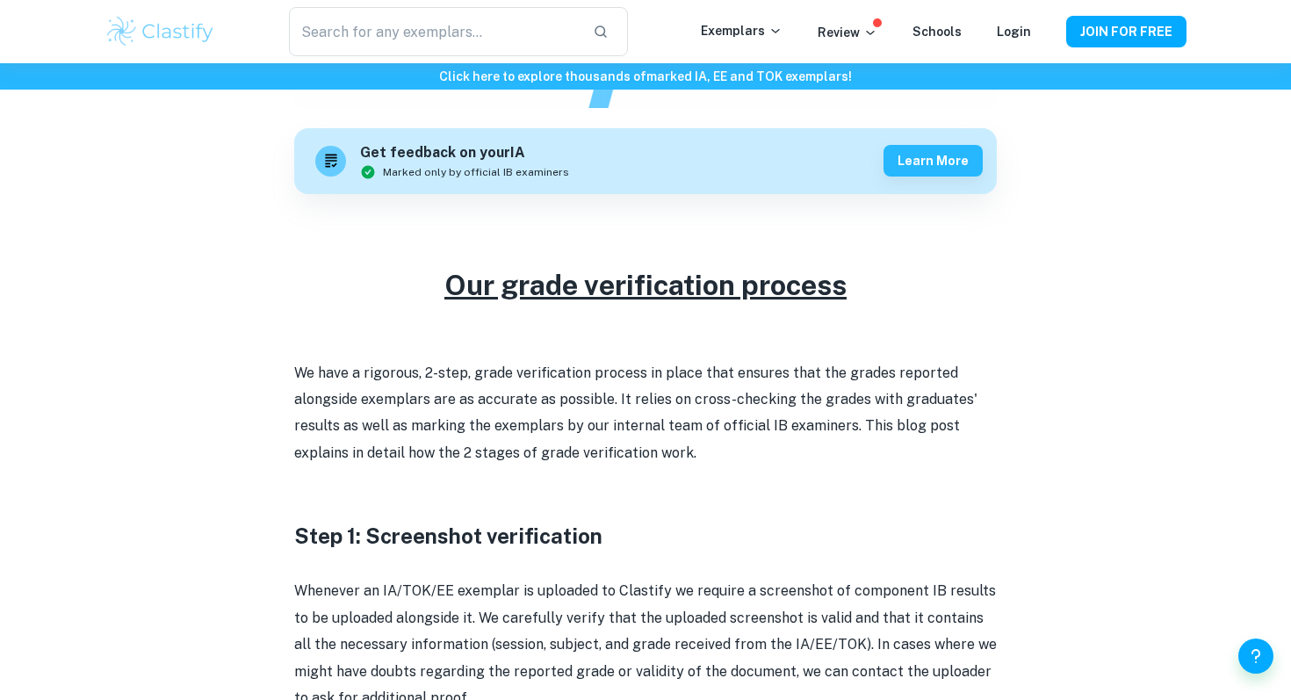
scroll to position [523, 0]
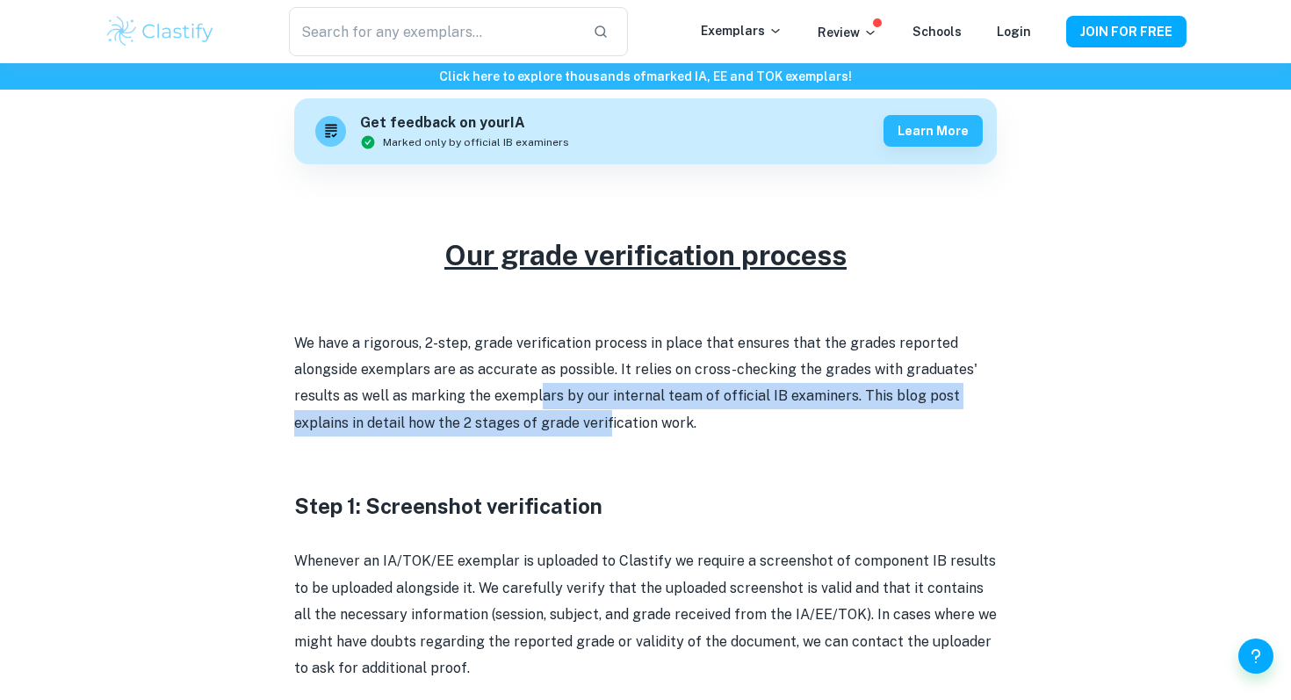
drag, startPoint x: 538, startPoint y: 388, endPoint x: 603, endPoint y: 410, distance: 68.6
click at [608, 410] on p "We have a rigorous, 2-step, grade verification process in place that ensures th…" at bounding box center [645, 383] width 703 height 107
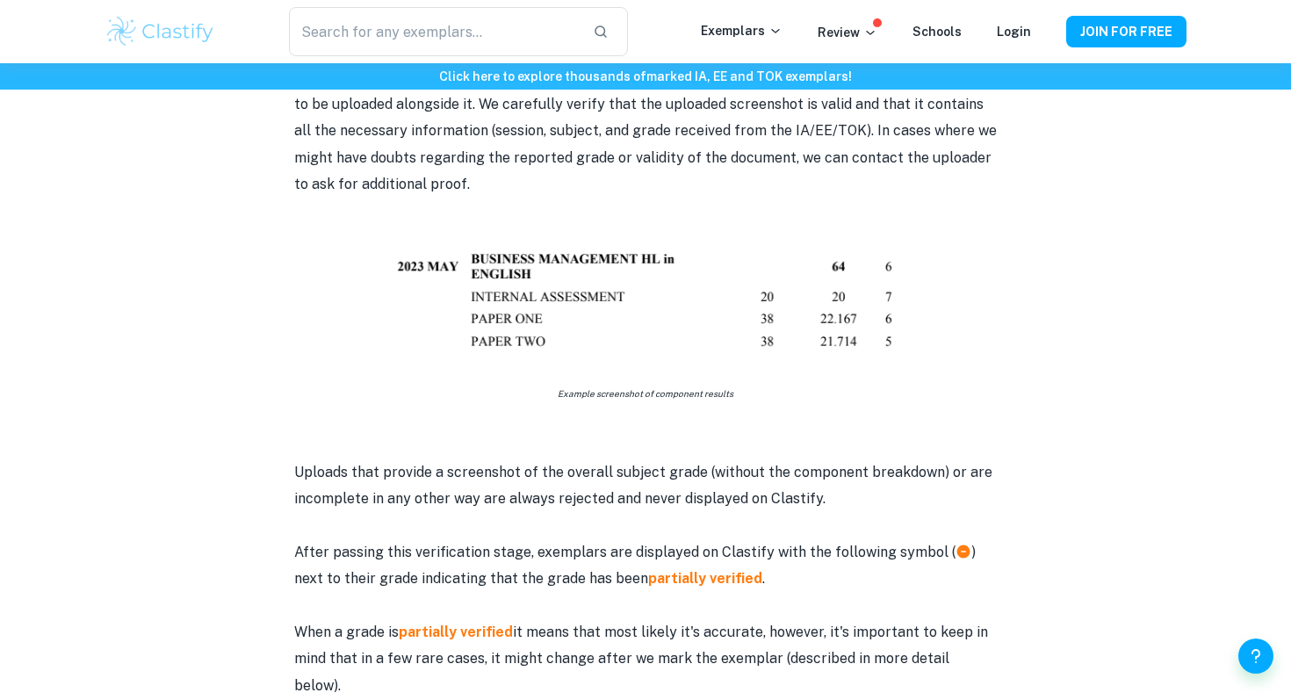
scroll to position [995, 0]
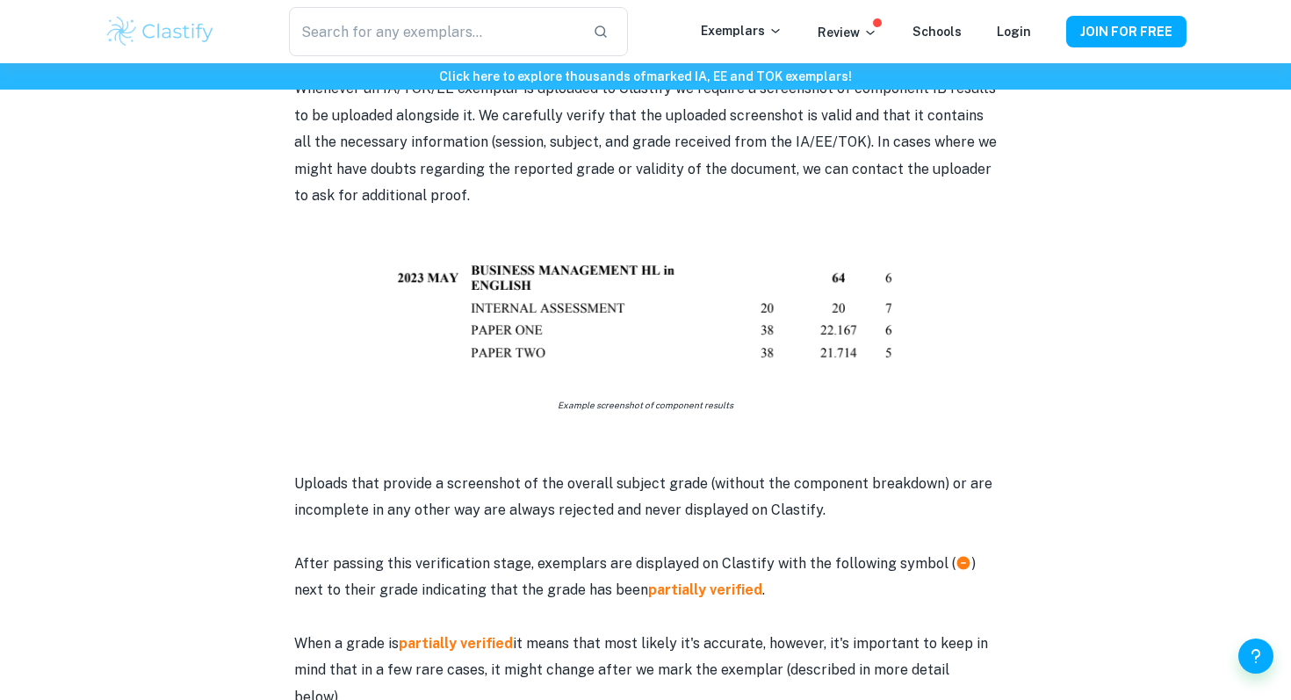
click at [603, 410] on p "Example screenshot of component results" at bounding box center [645, 404] width 703 height 26
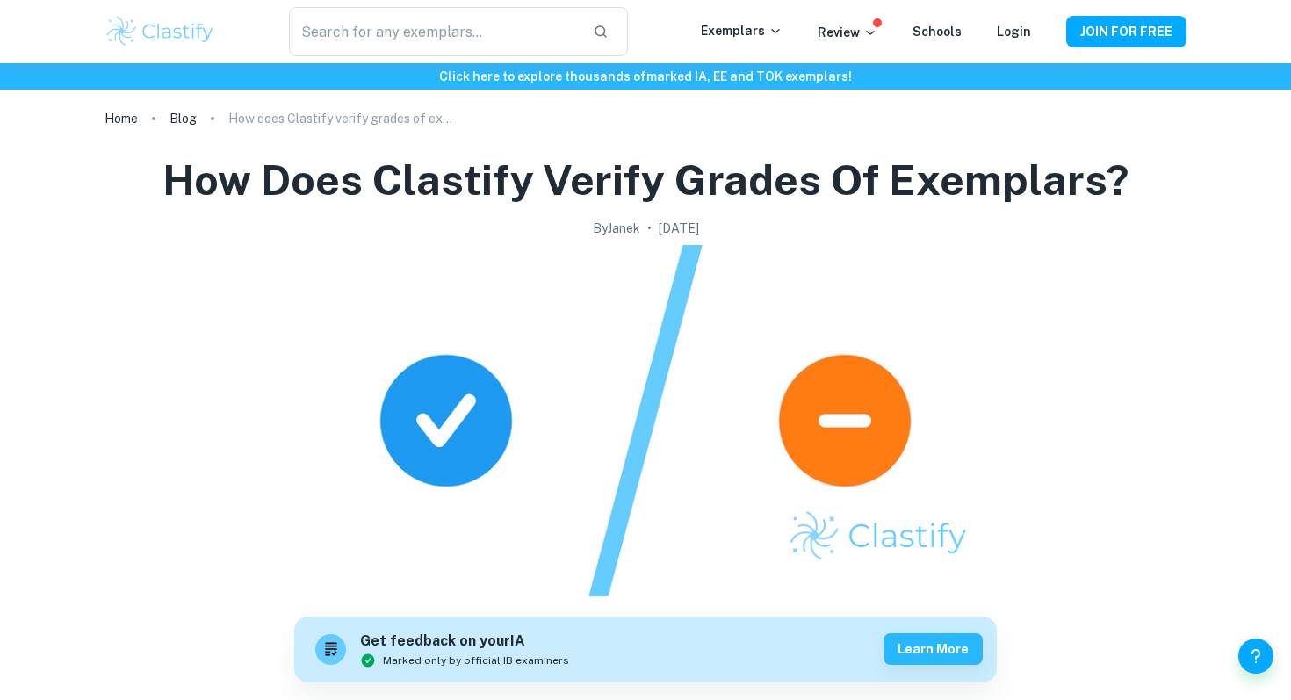
scroll to position [0, 0]
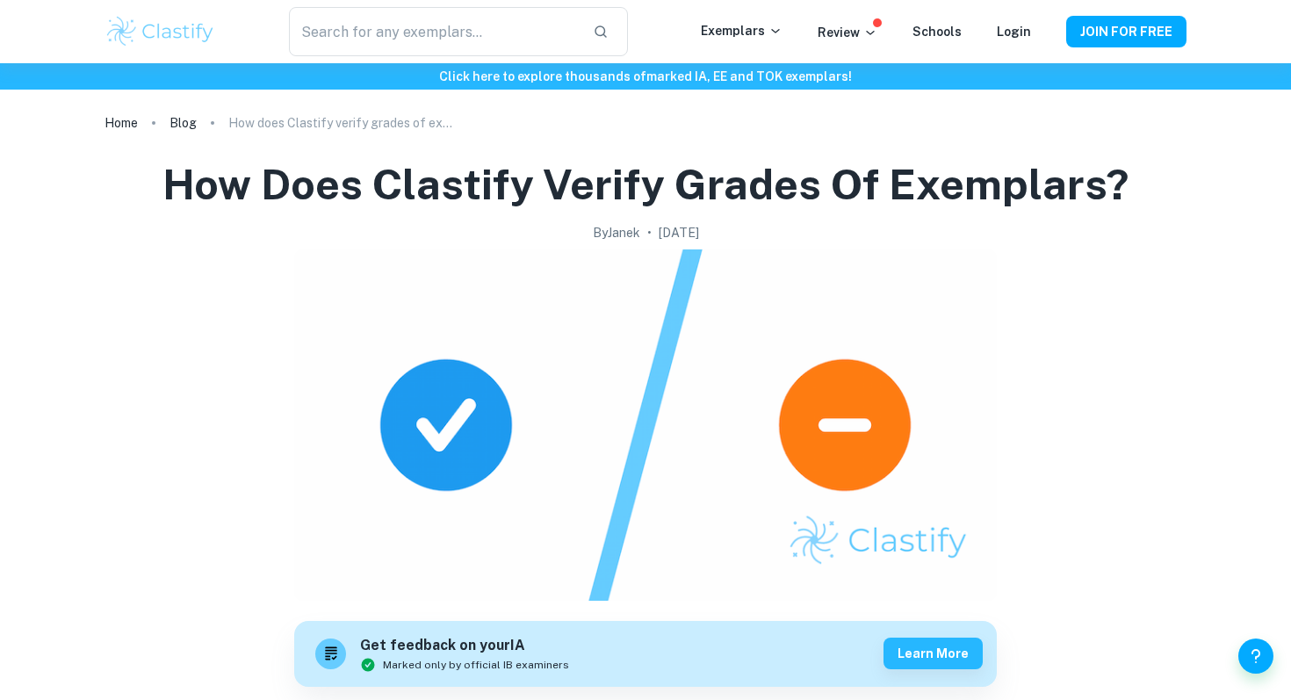
click at [141, 37] on img at bounding box center [161, 31] width 112 height 35
